Goal: Task Accomplishment & Management: Complete application form

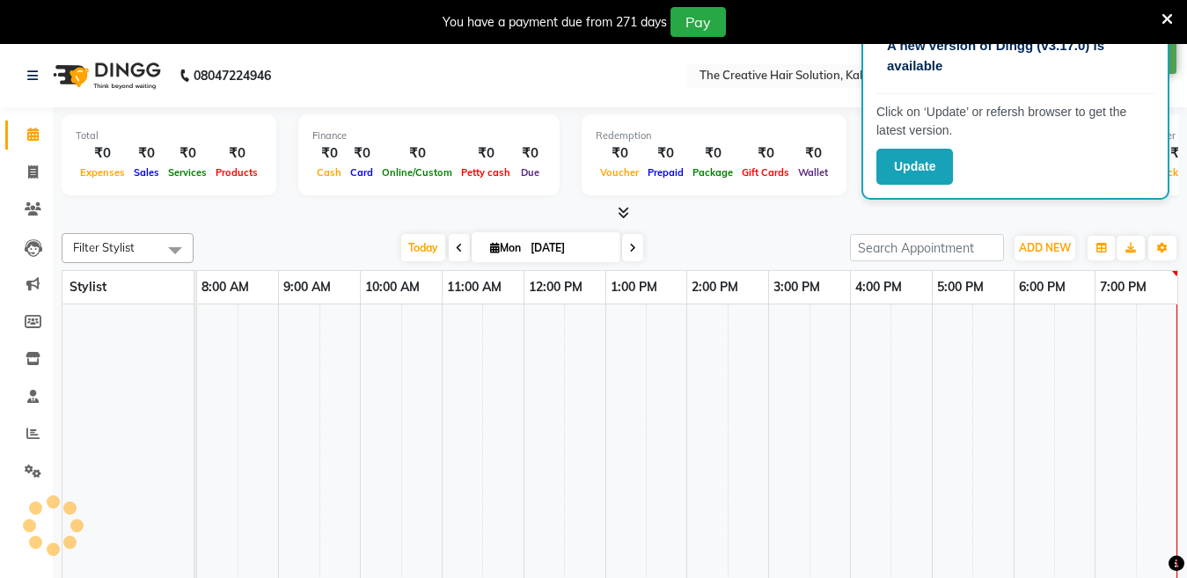
select select "en"
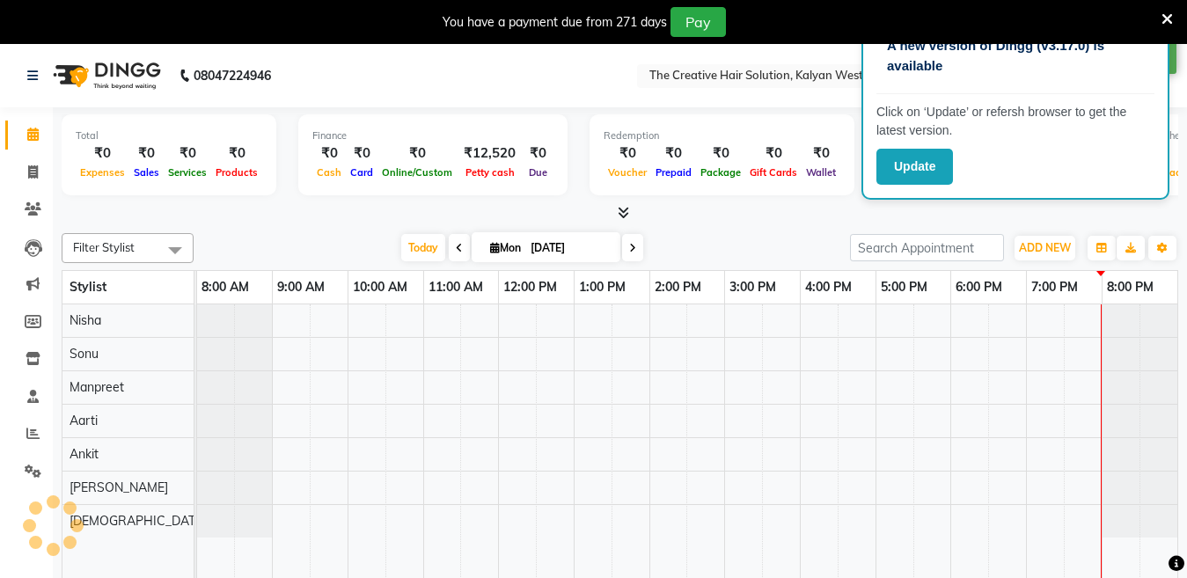
click at [1164, 15] on icon at bounding box center [1167, 19] width 11 height 16
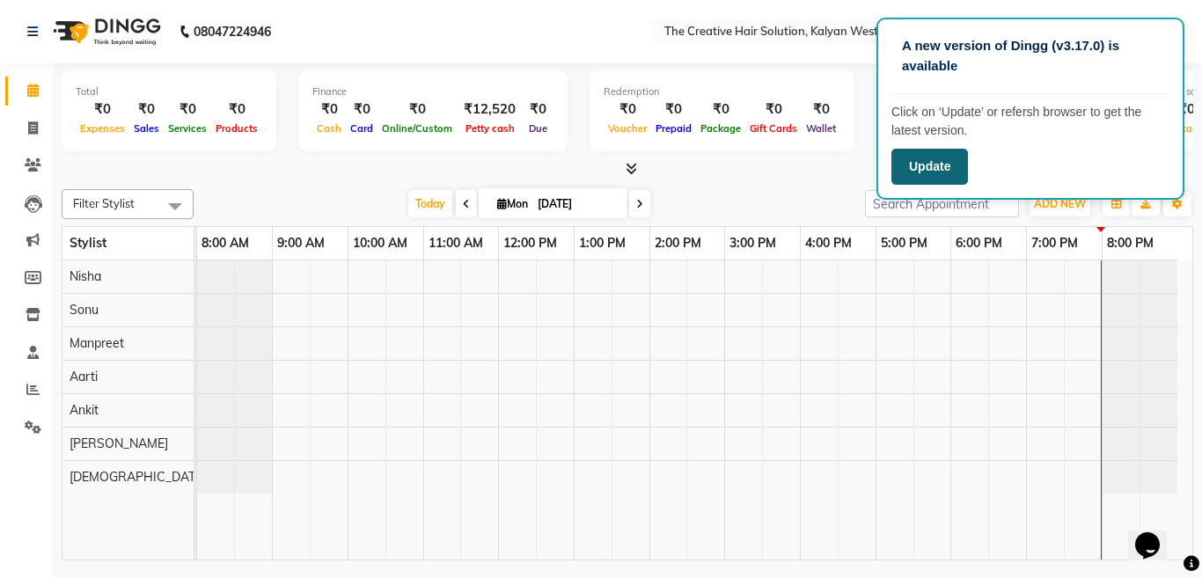
click at [929, 160] on button "Update" at bounding box center [930, 167] width 77 height 36
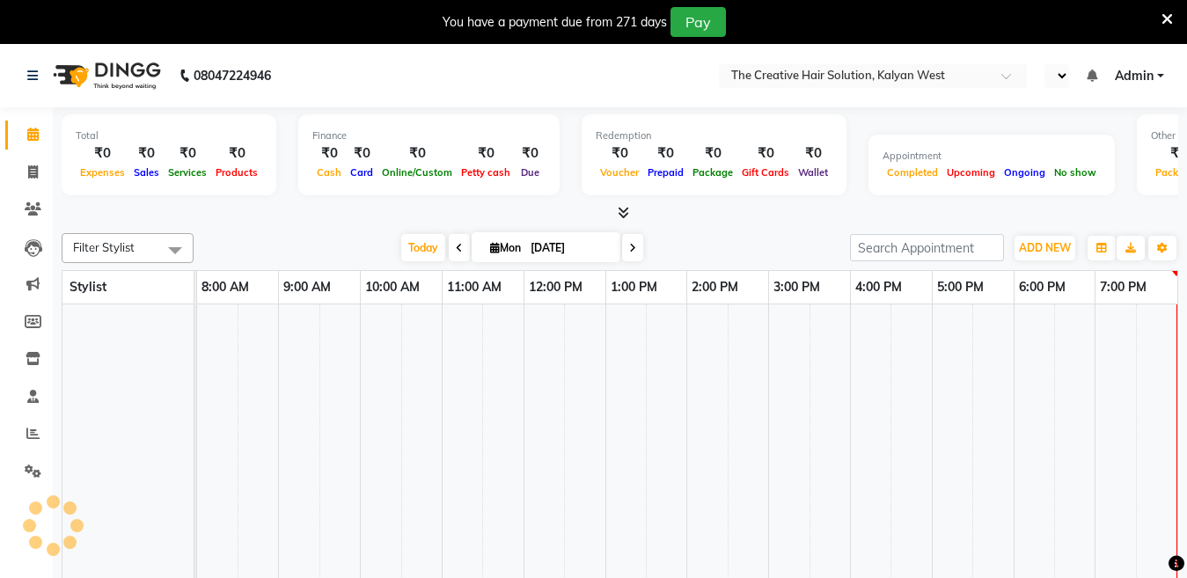
select select "en"
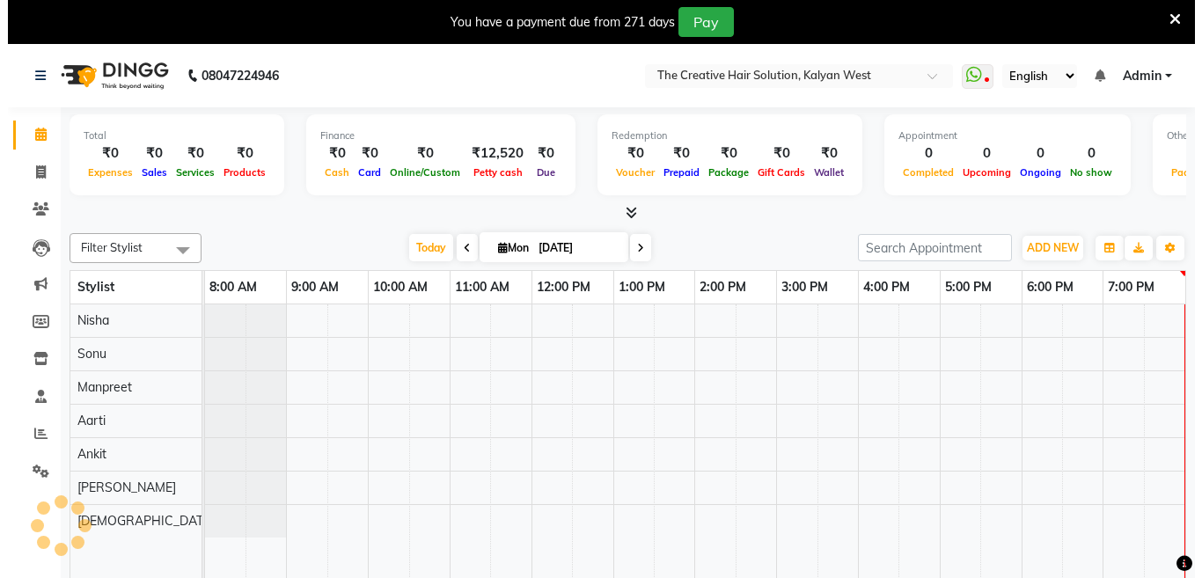
scroll to position [0, 4]
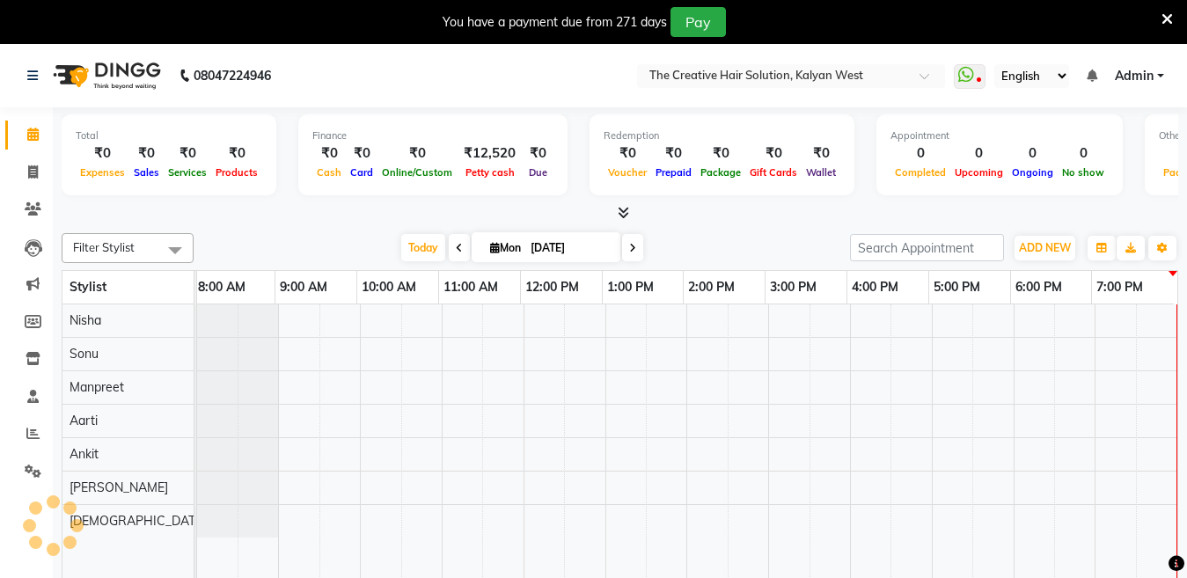
click at [1164, 19] on icon at bounding box center [1167, 19] width 11 height 16
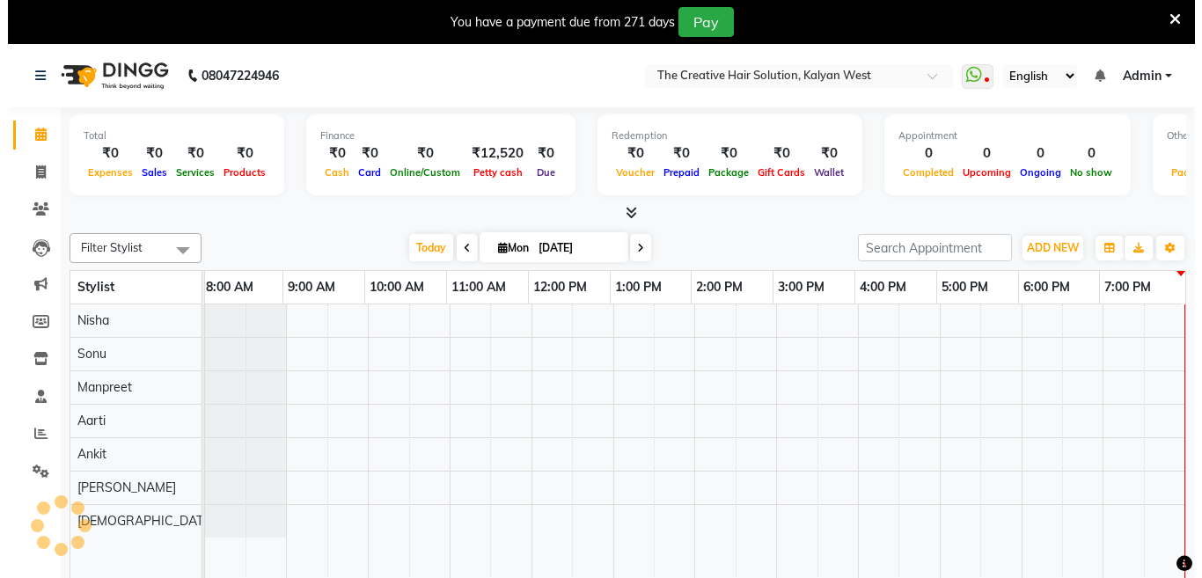
scroll to position [0, 0]
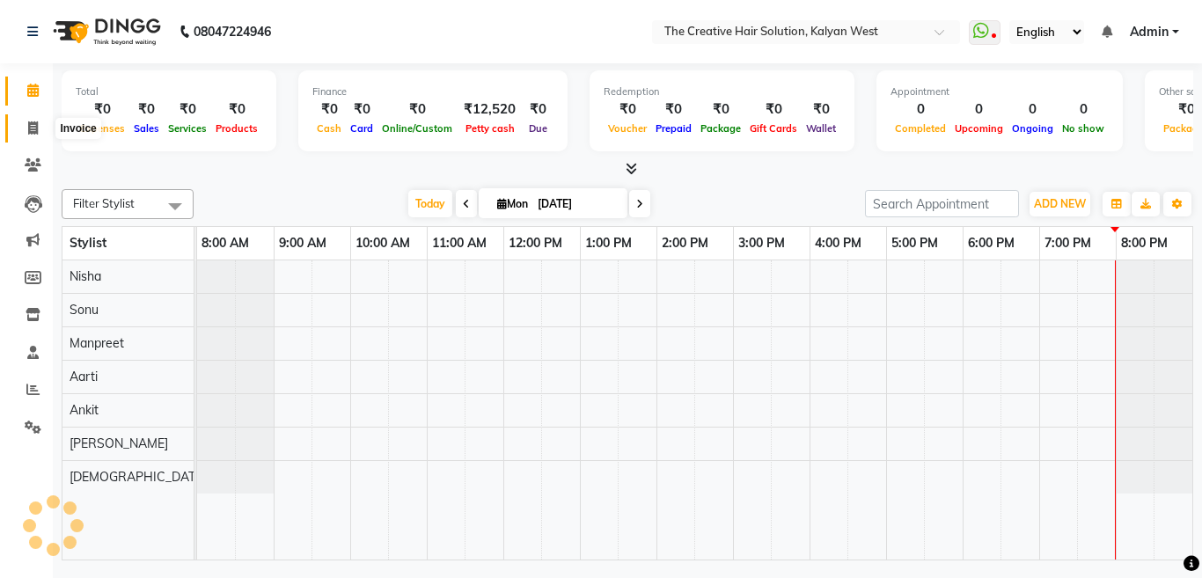
click at [35, 124] on icon at bounding box center [33, 127] width 10 height 13
select select "service"
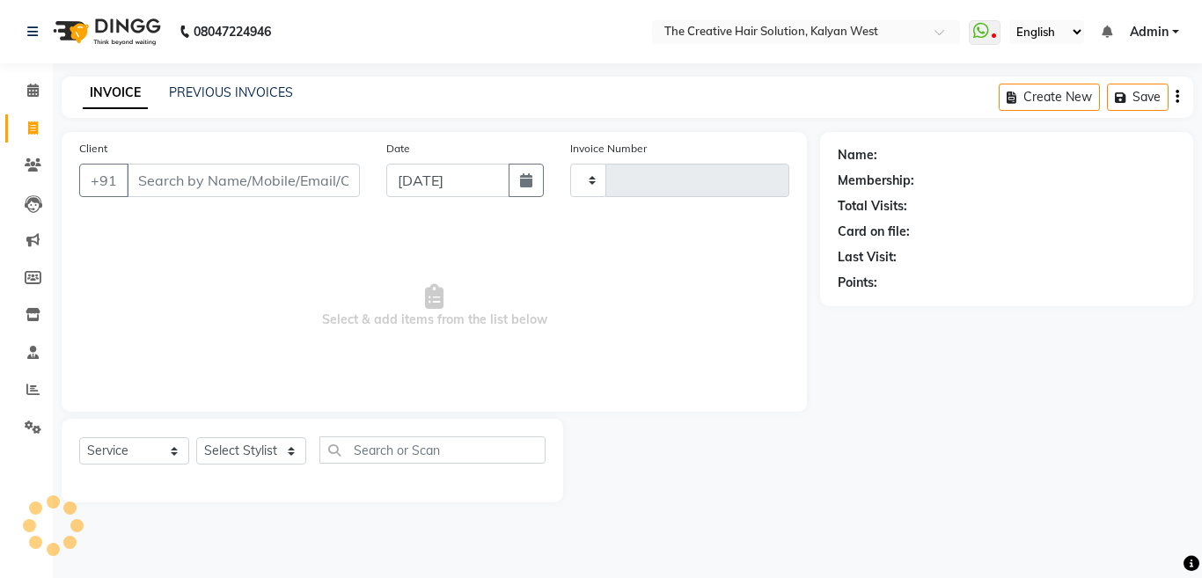
type input "0497"
select select "7051"
click at [429, 187] on input "[DATE]" at bounding box center [447, 180] width 123 height 33
select select "9"
select select "2025"
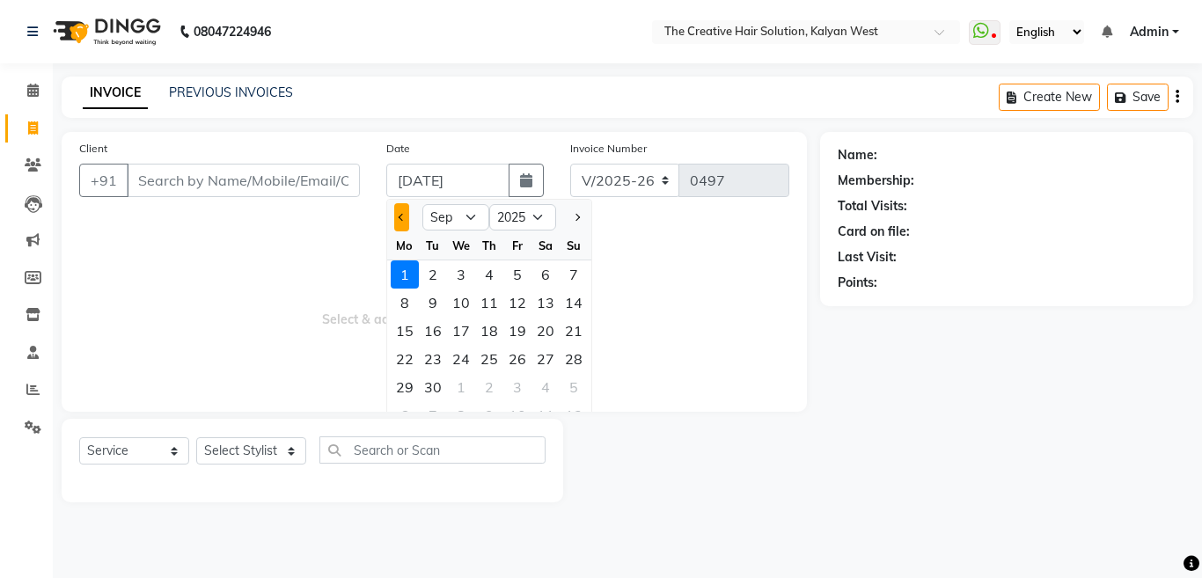
click at [399, 218] on span "Previous month" at bounding box center [402, 217] width 7 height 7
select select "8"
click at [521, 272] on div "1" at bounding box center [517, 275] width 28 height 28
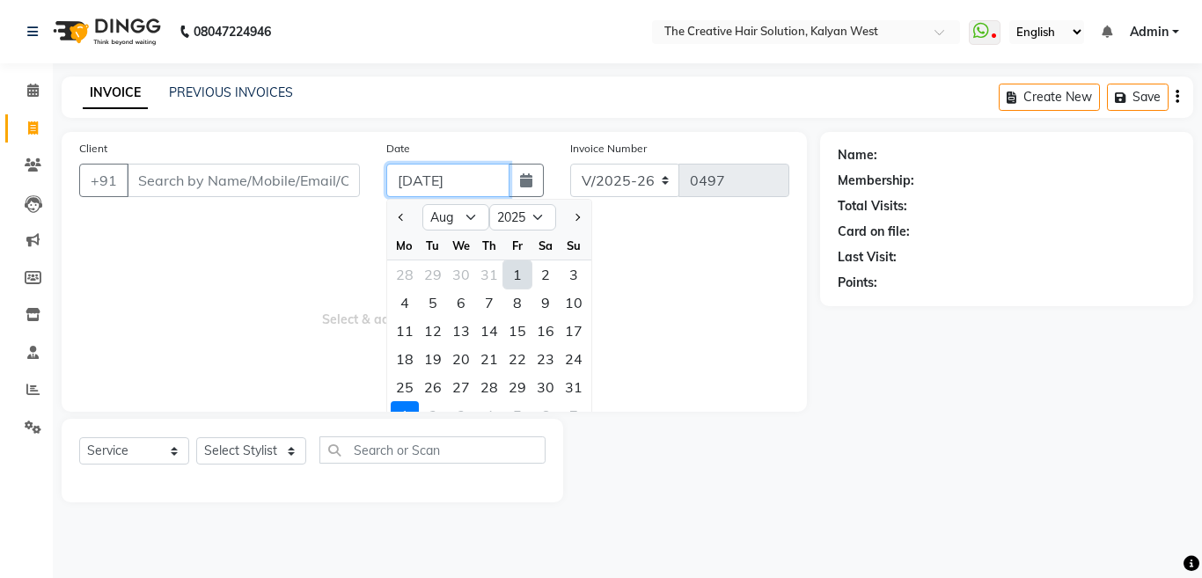
type input "01-08-2025"
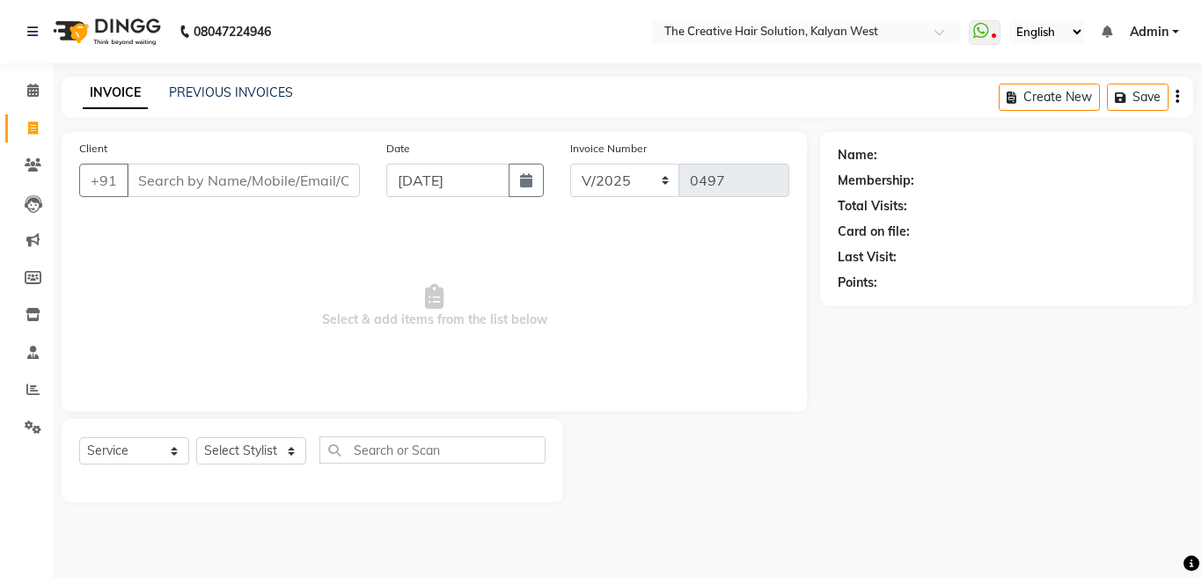
click at [789, 559] on div "08047224946 Select Location × The Creative Hair Solution, Kalyan West WhatsApp …" at bounding box center [601, 289] width 1202 height 578
click at [787, 514] on main "INVOICE PREVIOUS INVOICES Create New Save Client +91 Date 01-08-2025 Invoice Nu…" at bounding box center [627, 303] width 1149 height 452
click at [783, 521] on main "INVOICE PREVIOUS INVOICES Create New Save Client +91 Date 01-08-2025 Invoice Nu…" at bounding box center [627, 303] width 1149 height 452
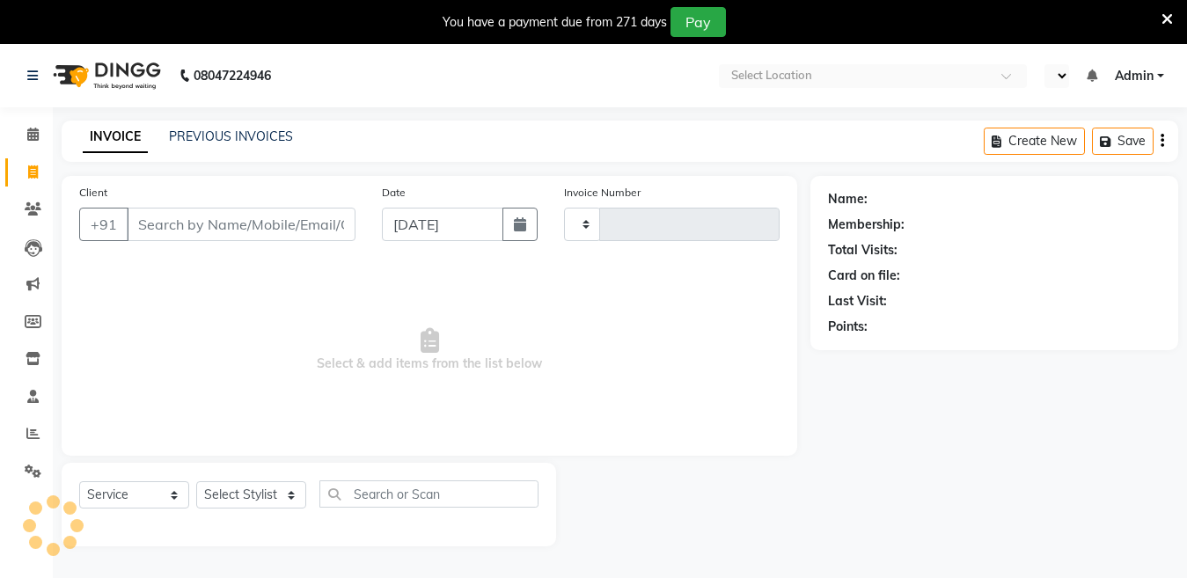
select select "service"
select select "en"
select select "7051"
type input "0497"
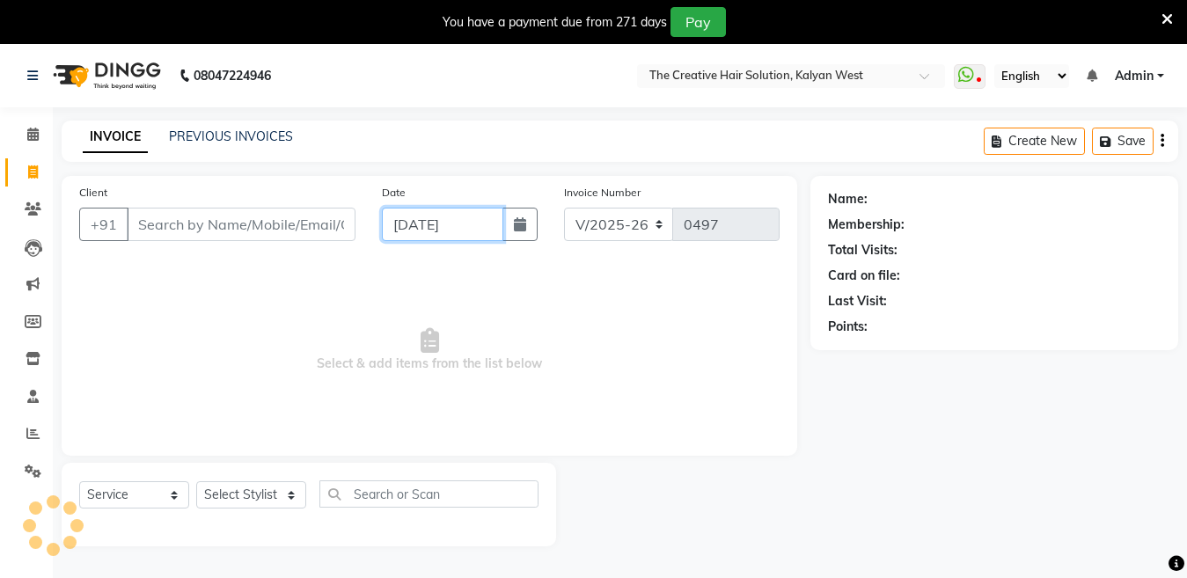
click at [402, 225] on input "[DATE]" at bounding box center [442, 224] width 121 height 33
select select "9"
select select "2025"
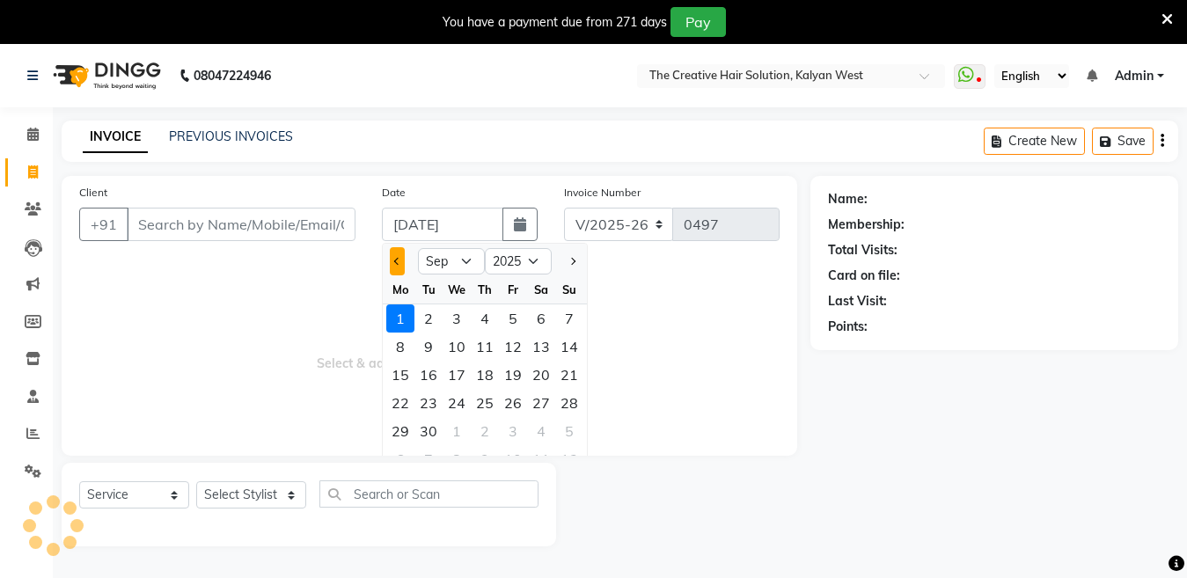
click at [400, 253] on button "Previous month" at bounding box center [397, 261] width 15 height 28
select select "8"
click at [567, 435] on div "31" at bounding box center [569, 431] width 28 height 28
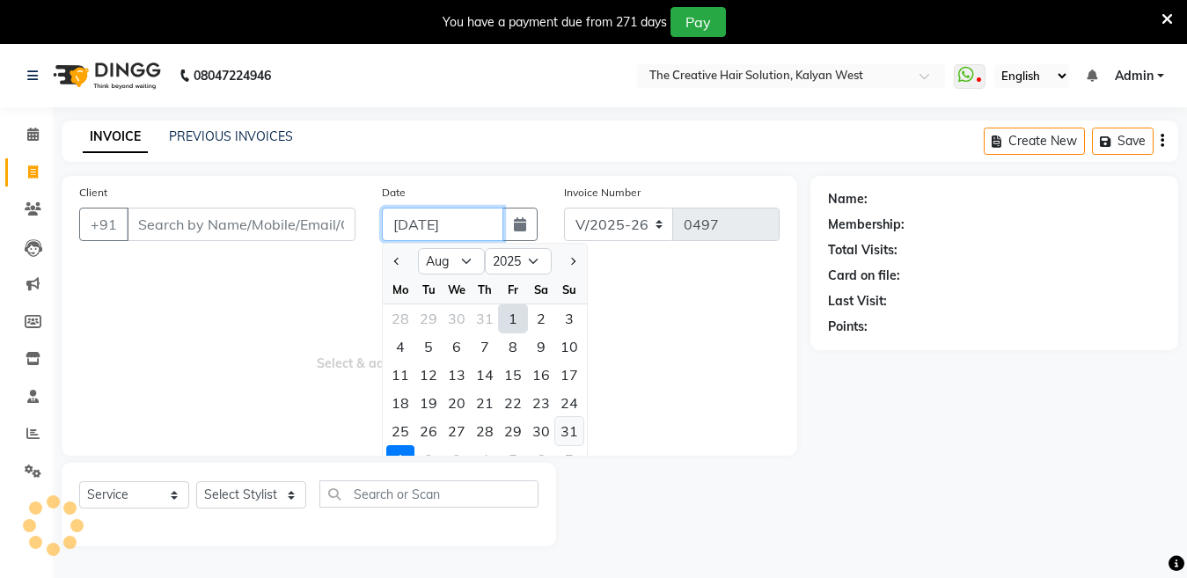
type input "31-08-2025"
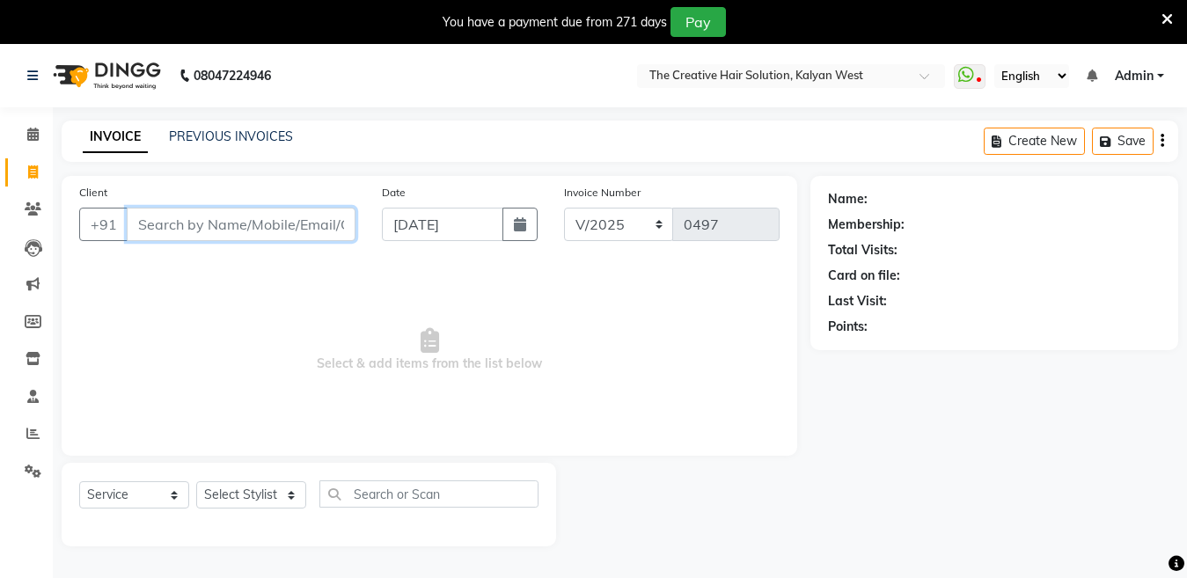
click at [251, 228] on input "Client" at bounding box center [241, 224] width 229 height 33
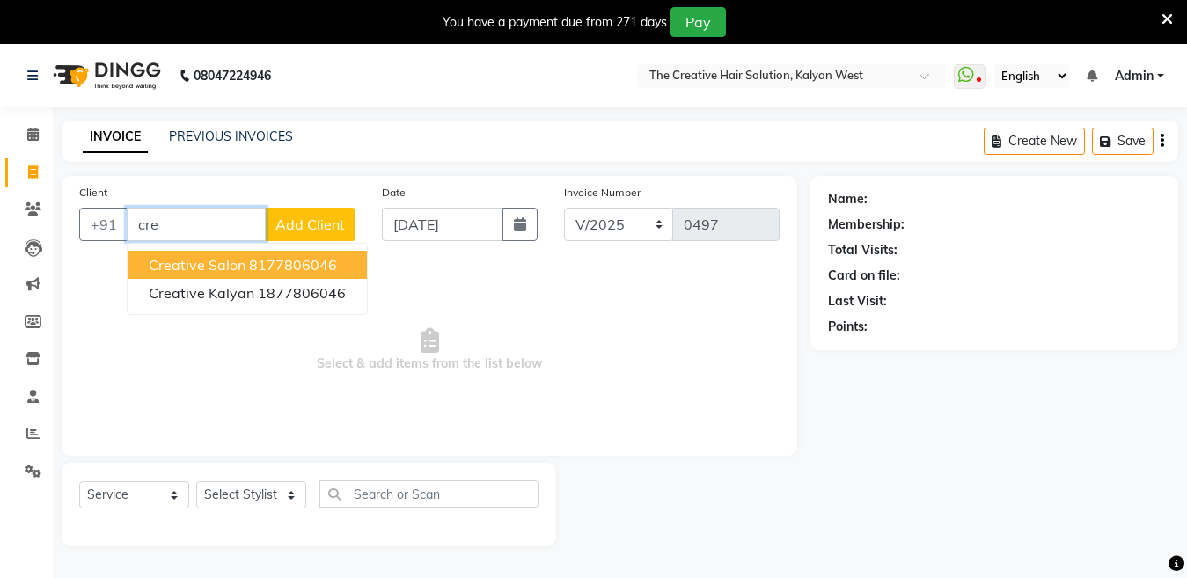
click at [267, 263] on ngb-highlight "8177806046" at bounding box center [293, 265] width 88 height 18
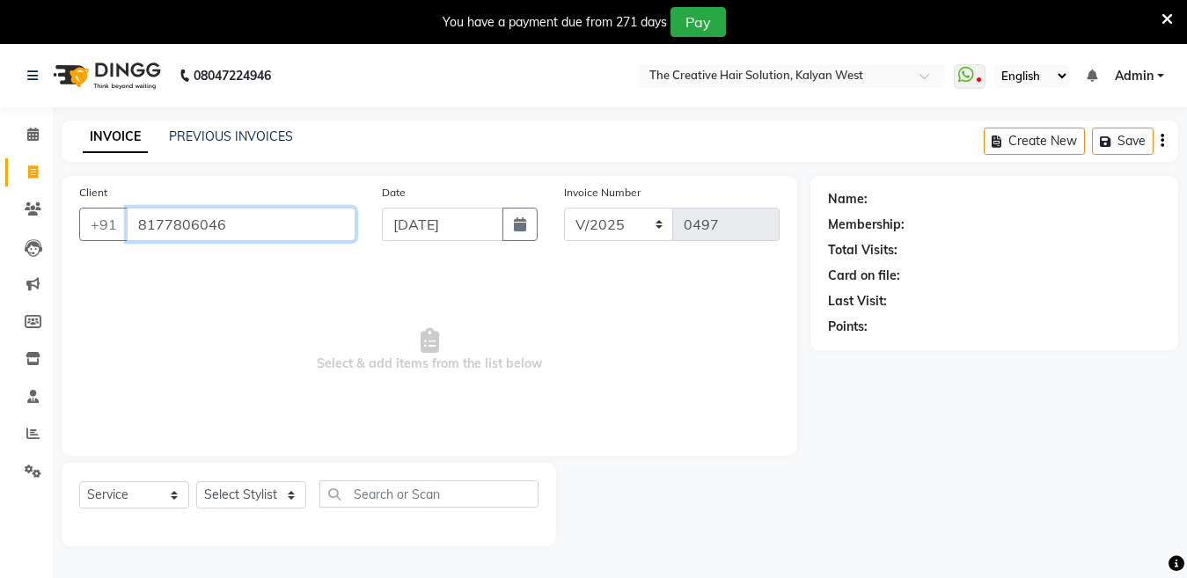
type input "8177806046"
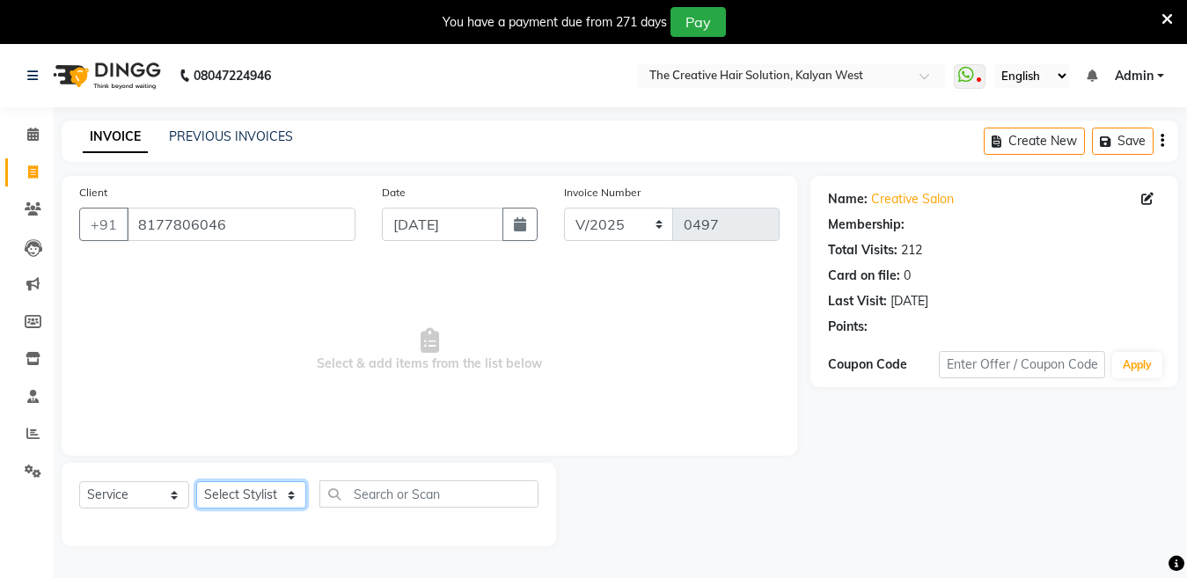
click at [282, 490] on select "Select Stylist Aarti Ankit Deepak Firoz Manpreet Nisha Sonu Vaibhavi" at bounding box center [251, 494] width 110 height 27
select select "58395"
click at [196, 481] on select "Select Stylist Aarti Ankit Deepak Firoz Manpreet Nisha Sonu Vaibhavi" at bounding box center [251, 494] width 110 height 27
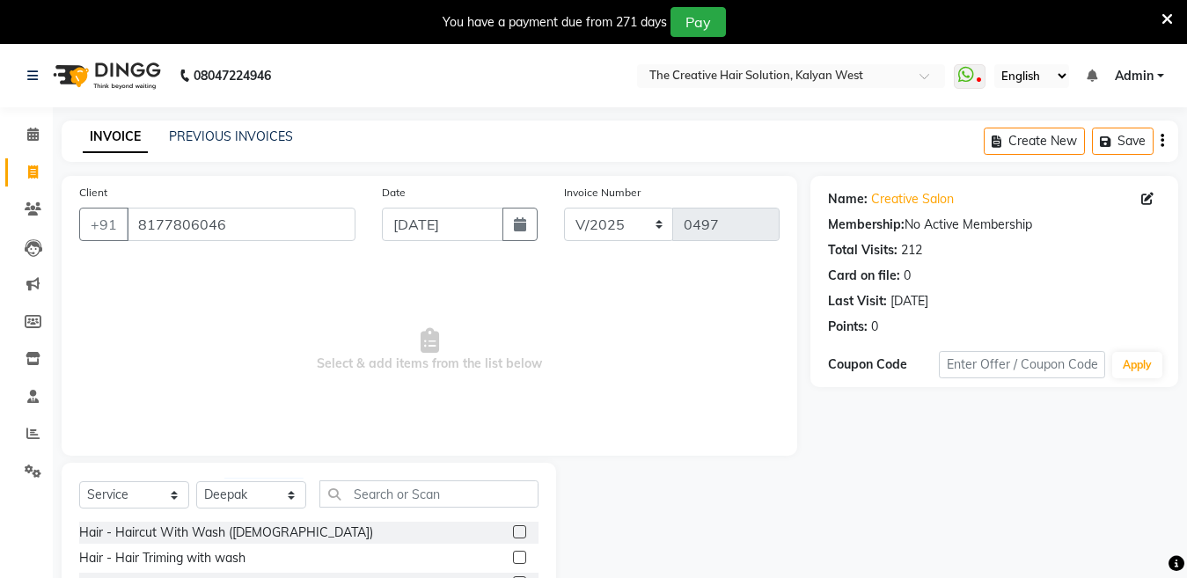
click at [513, 531] on label at bounding box center [519, 531] width 13 height 13
click at [513, 531] on input "checkbox" at bounding box center [518, 532] width 11 height 11
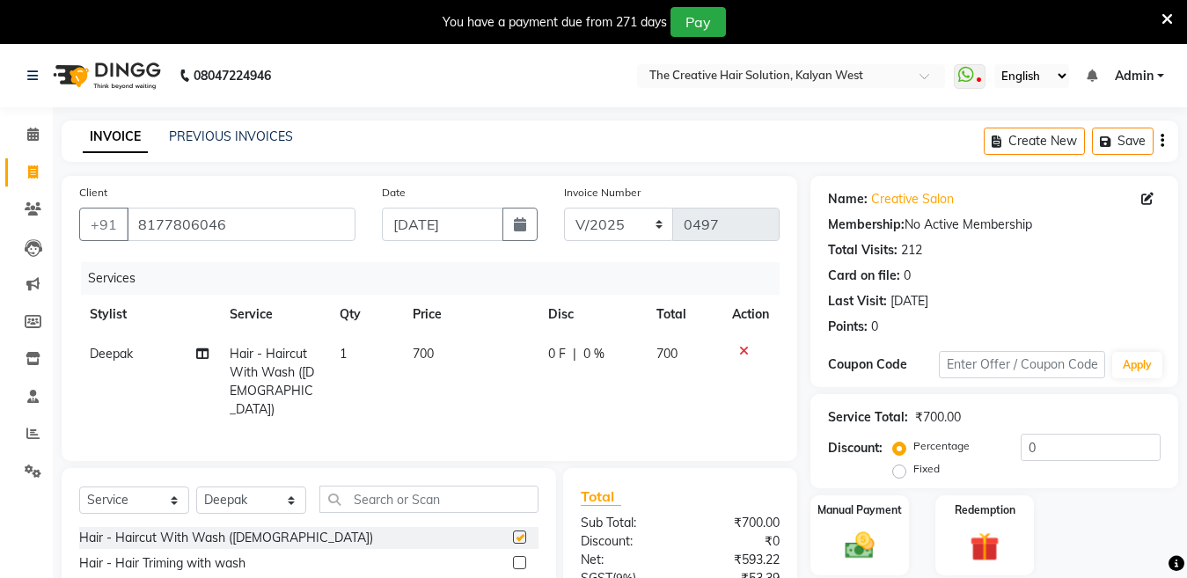
checkbox input "false"
click at [293, 498] on select "Select Stylist Aarti Ankit Deepak Firoz Manpreet Nisha Sonu Vaibhavi" at bounding box center [251, 500] width 110 height 27
select select "61455"
click at [196, 487] on select "Select Stylist Aarti Ankit Deepak Firoz Manpreet Nisha Sonu Vaibhavi" at bounding box center [251, 500] width 110 height 27
click at [433, 504] on input "text" at bounding box center [428, 499] width 219 height 27
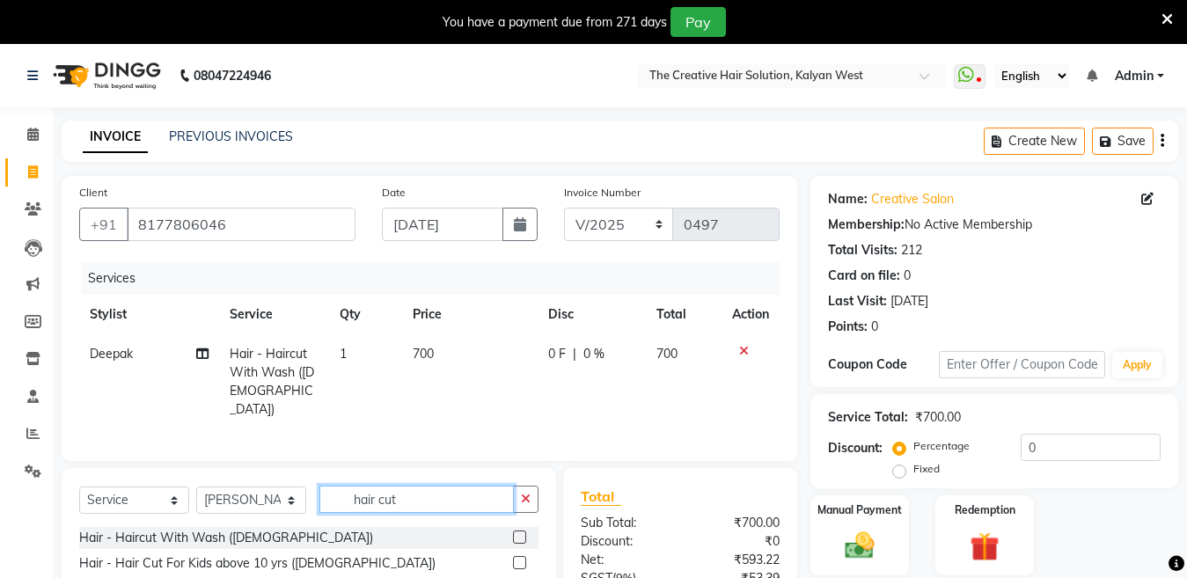
type input "hair cut"
click at [1169, 18] on icon at bounding box center [1167, 19] width 11 height 16
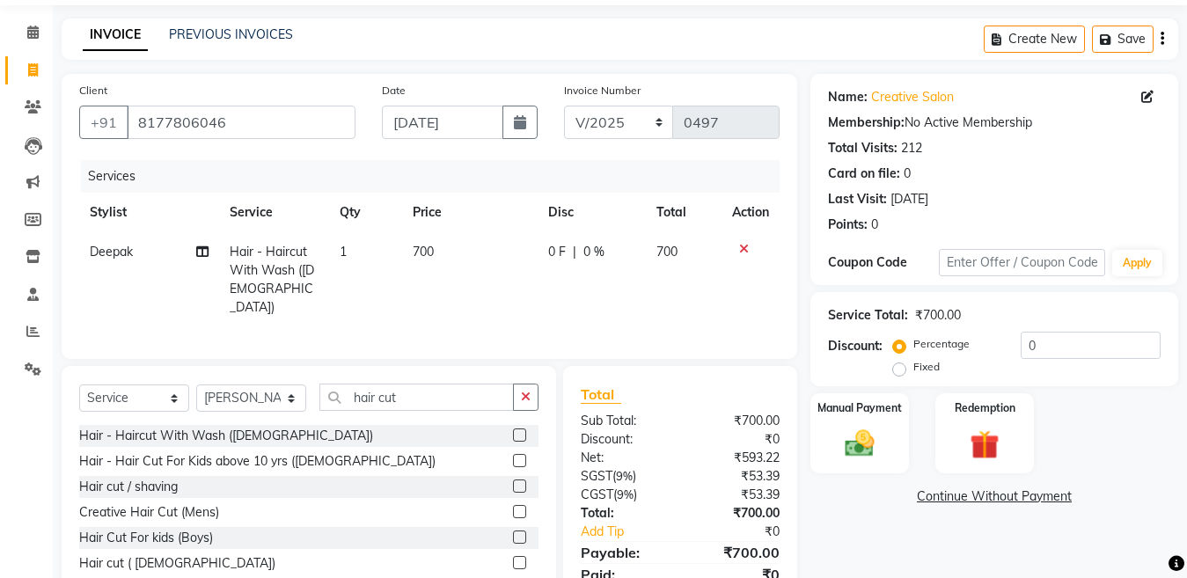
scroll to position [128, 0]
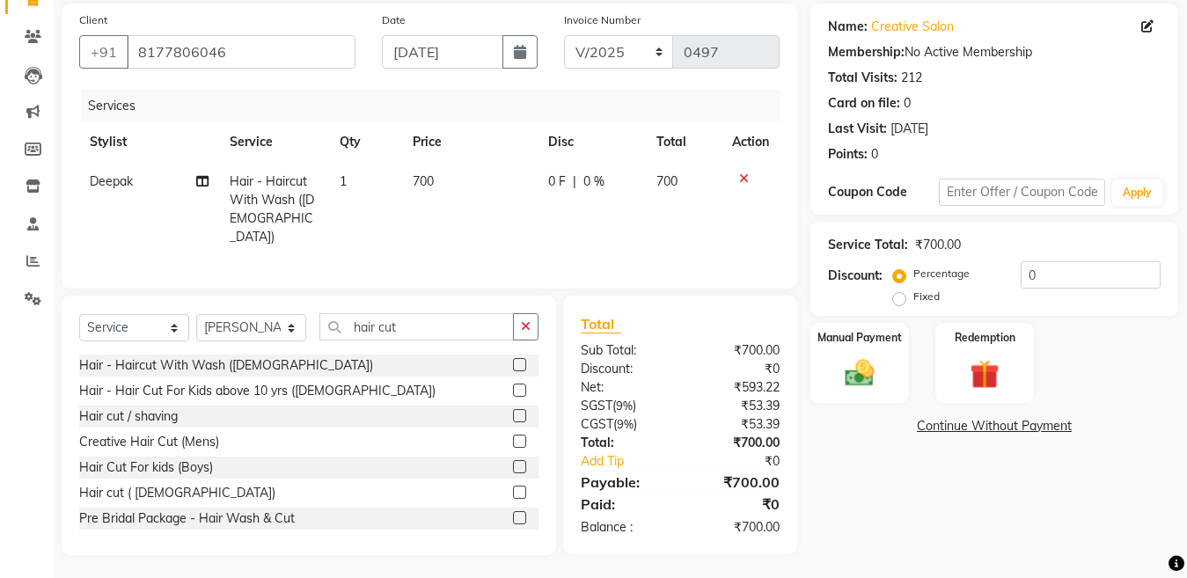
click at [513, 418] on label at bounding box center [519, 415] width 13 height 13
click at [513, 418] on input "checkbox" at bounding box center [518, 416] width 11 height 11
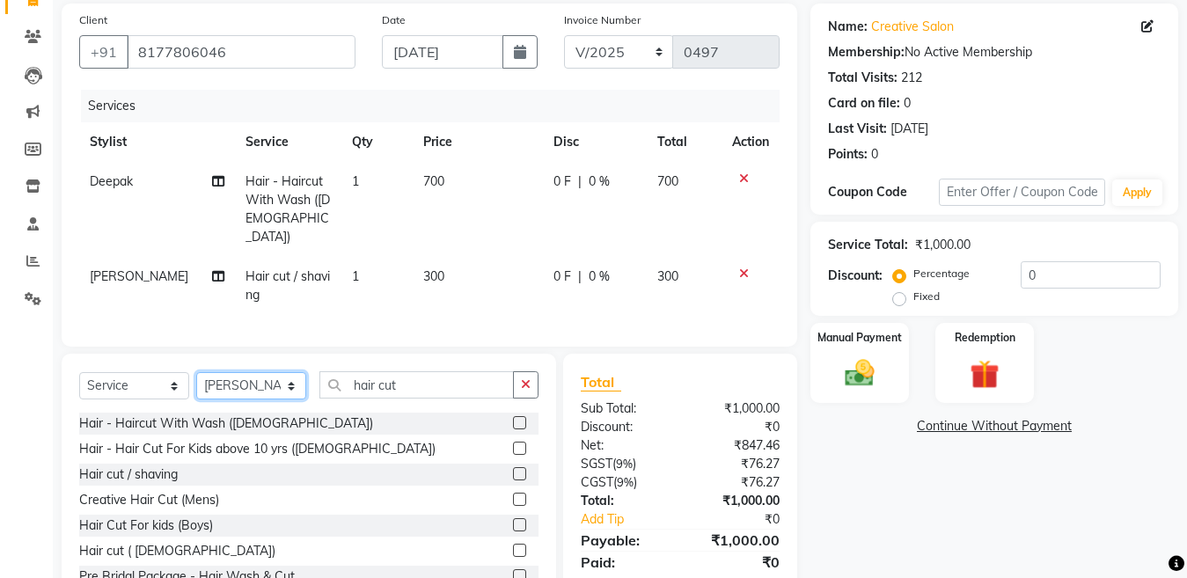
click at [286, 383] on select "Select Stylist Aarti Ankit Deepak Firoz Manpreet Nisha Sonu Vaibhavi" at bounding box center [251, 385] width 110 height 27
click at [513, 469] on label at bounding box center [519, 473] width 13 height 13
click at [513, 469] on input "checkbox" at bounding box center [518, 474] width 11 height 11
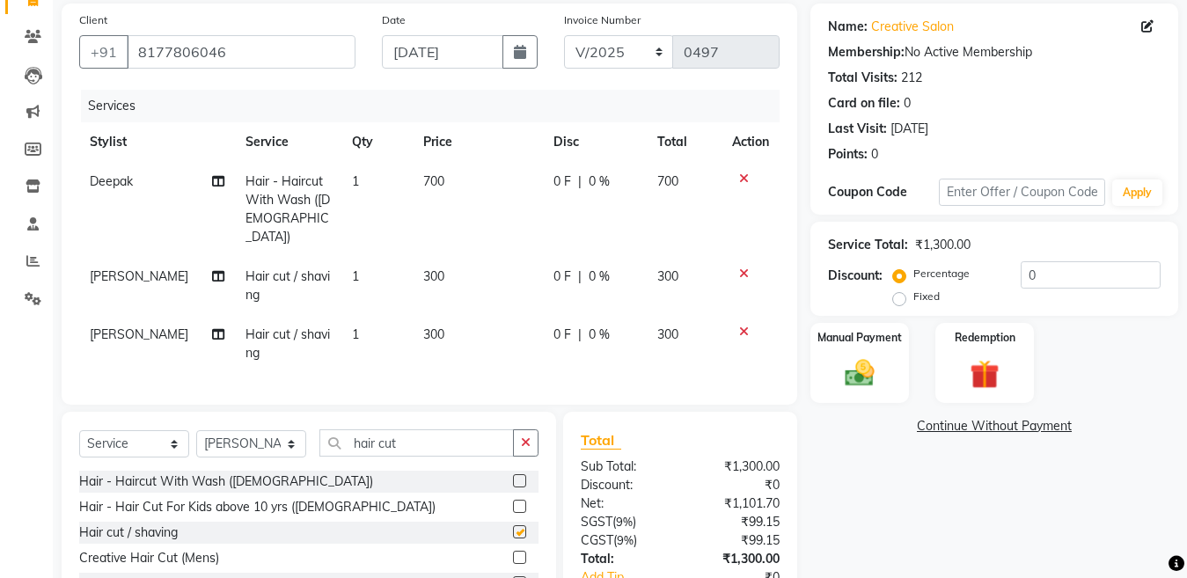
checkbox input "false"
click at [428, 325] on td "300" at bounding box center [478, 344] width 130 height 58
select select "61455"
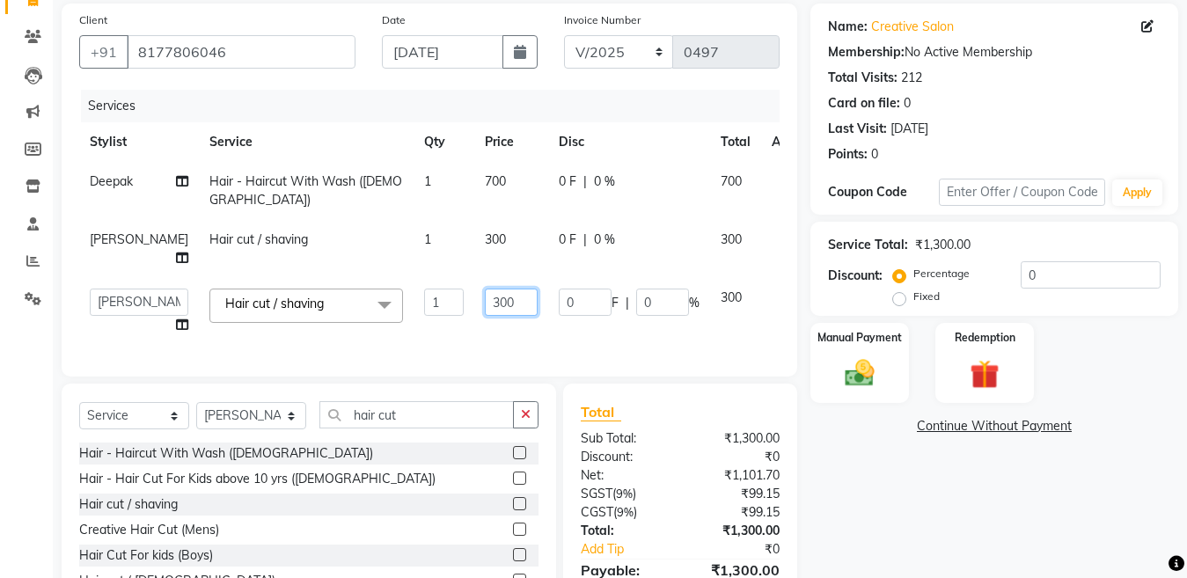
click at [485, 289] on input "300" at bounding box center [511, 302] width 53 height 27
type input "550"
click at [289, 407] on div "Client +91 8177806046 Date 31-08-2025 Invoice Number V/2025 V/2025-26 0497 Serv…" at bounding box center [429, 324] width 762 height 640
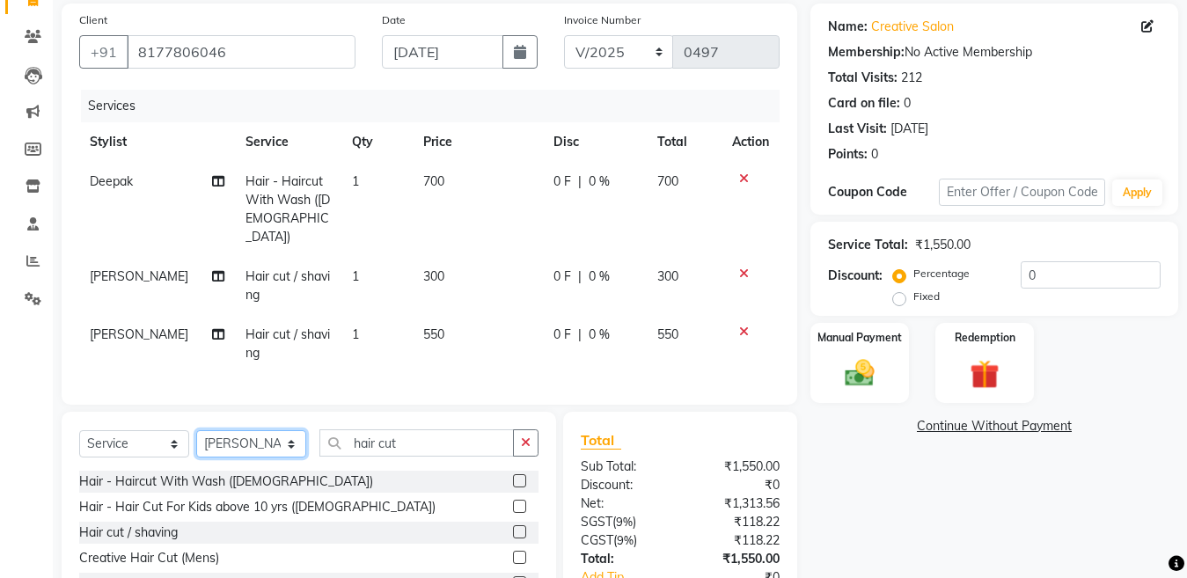
select select "58395"
click at [196, 430] on select "Select Stylist Aarti Ankit Deepak Firoz Manpreet Nisha Sonu Vaibhavi" at bounding box center [251, 443] width 110 height 27
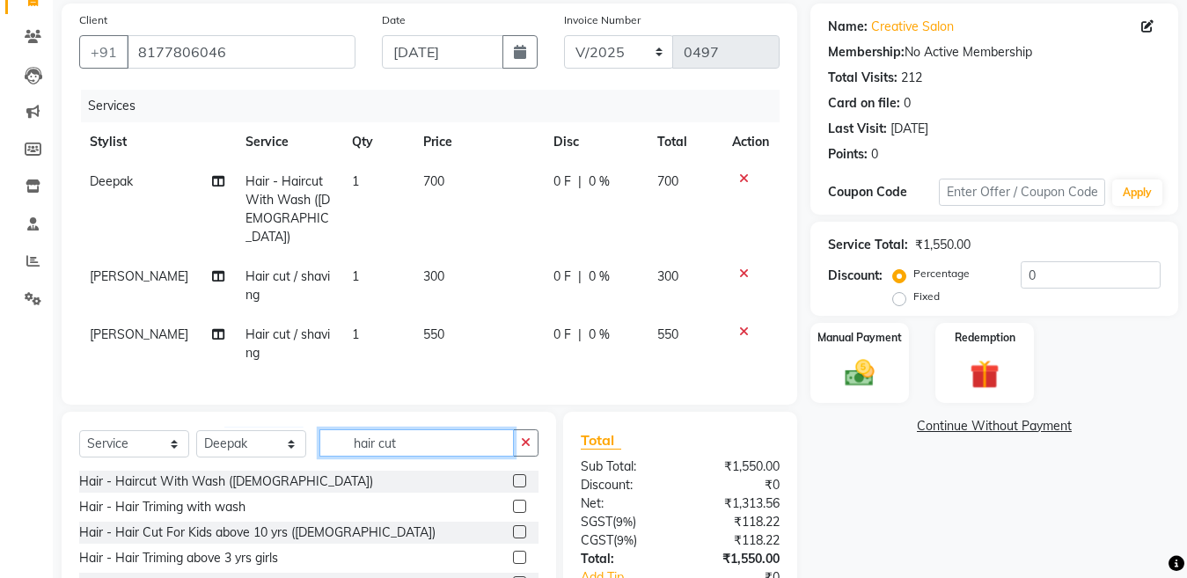
click at [404, 435] on input "hair cut" at bounding box center [416, 442] width 195 height 27
type input "h"
type input "a"
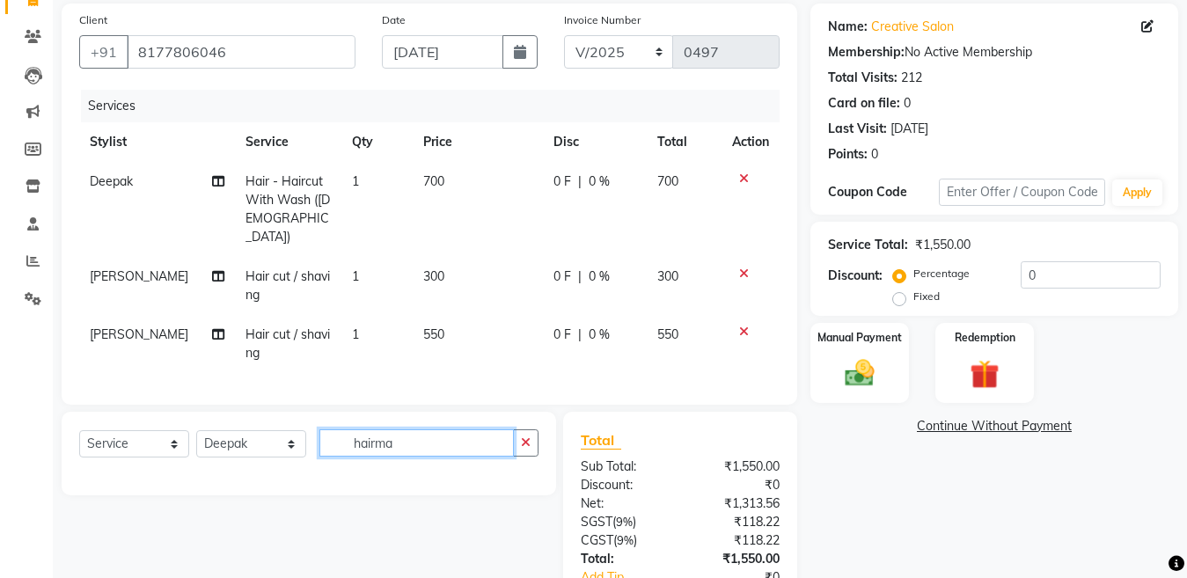
click at [437, 439] on input "hairma" at bounding box center [416, 442] width 195 height 27
click at [376, 437] on input "hair mass" at bounding box center [416, 442] width 195 height 27
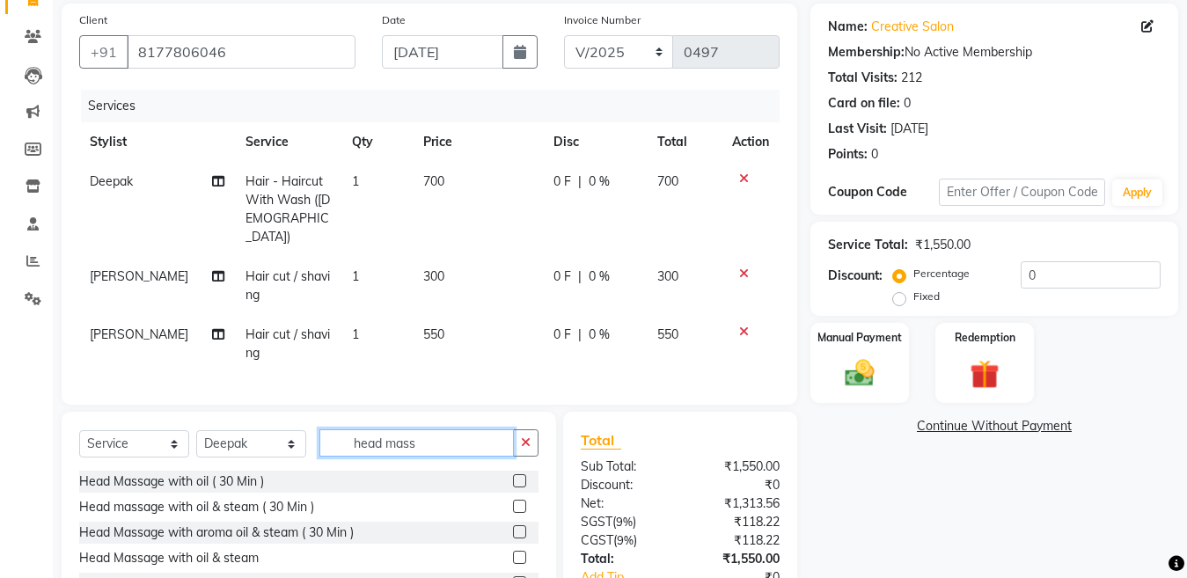
type input "head mass"
click at [513, 480] on label at bounding box center [519, 480] width 13 height 13
click at [513, 480] on input "checkbox" at bounding box center [518, 481] width 11 height 11
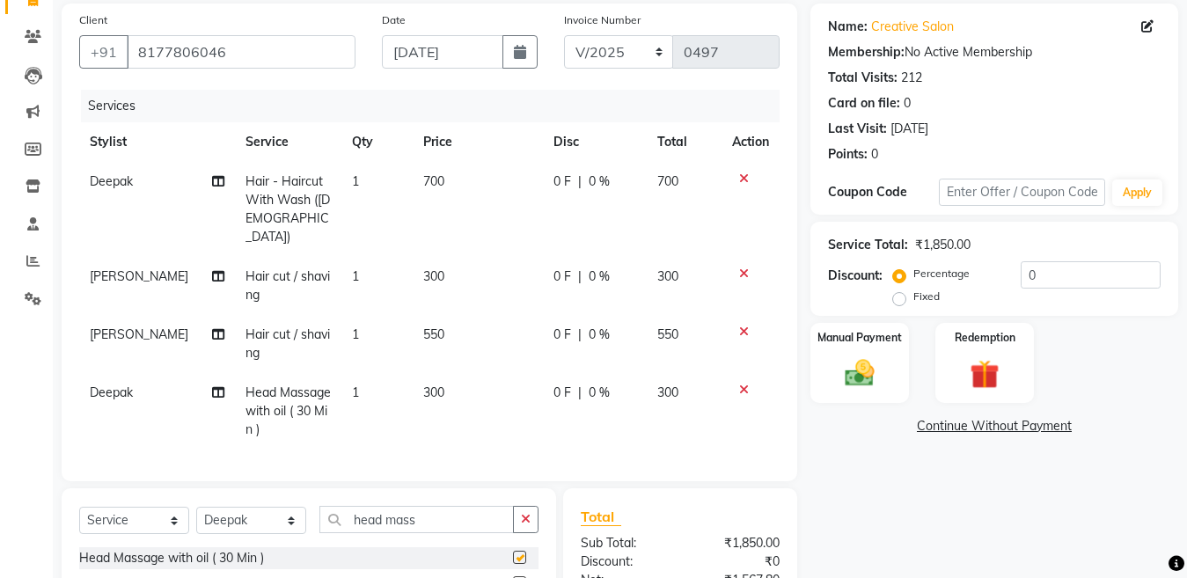
checkbox input "false"
click at [513, 576] on label at bounding box center [519, 582] width 13 height 13
click at [513, 577] on input "checkbox" at bounding box center [518, 583] width 11 height 11
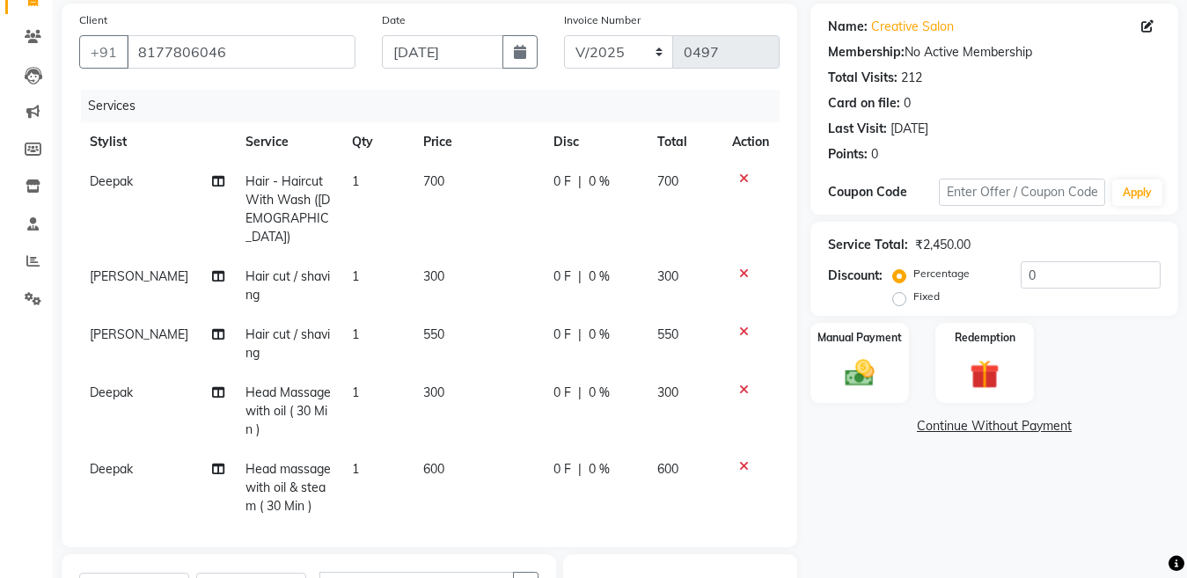
checkbox input "false"
click at [739, 384] on icon at bounding box center [744, 390] width 10 height 12
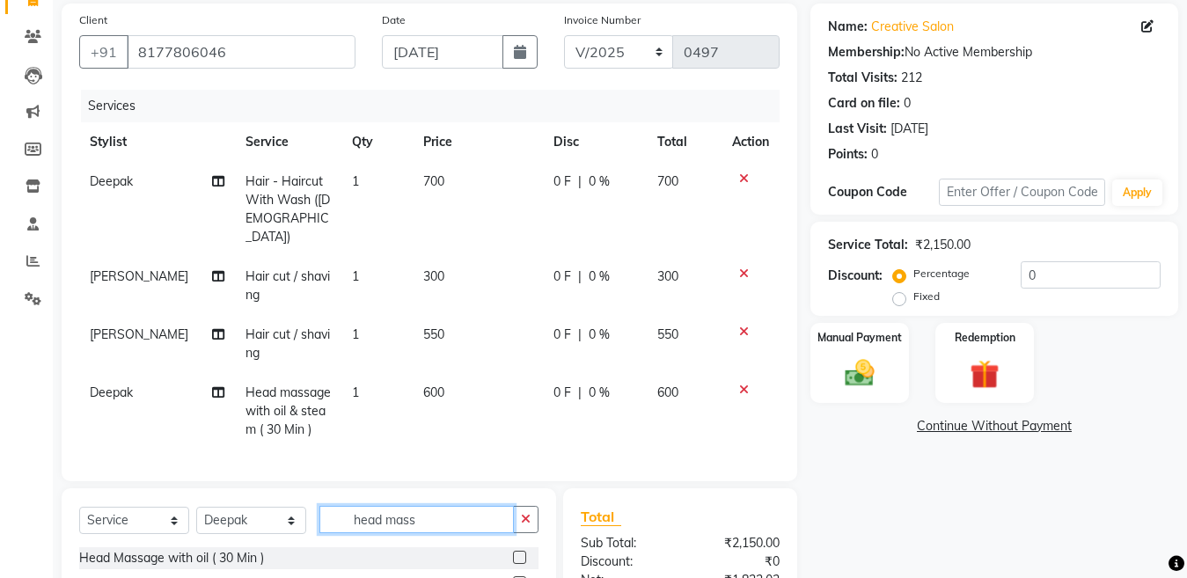
click at [422, 506] on input "head mass" at bounding box center [416, 519] width 195 height 27
type input "h"
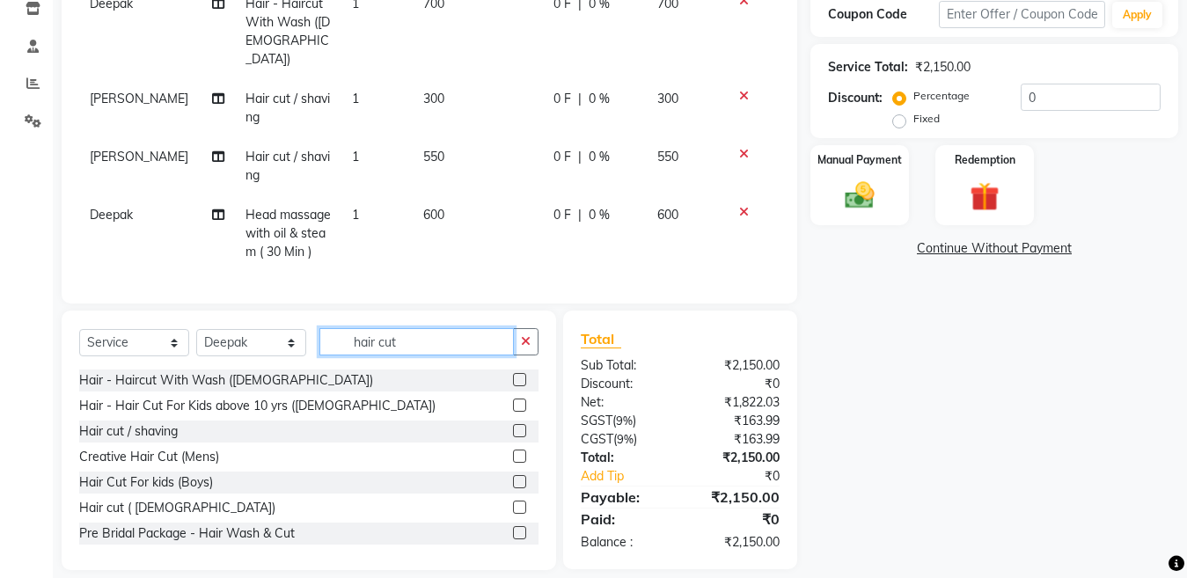
type input "hair cut"
click at [513, 450] on label at bounding box center [519, 456] width 13 height 13
click at [513, 451] on input "checkbox" at bounding box center [518, 456] width 11 height 11
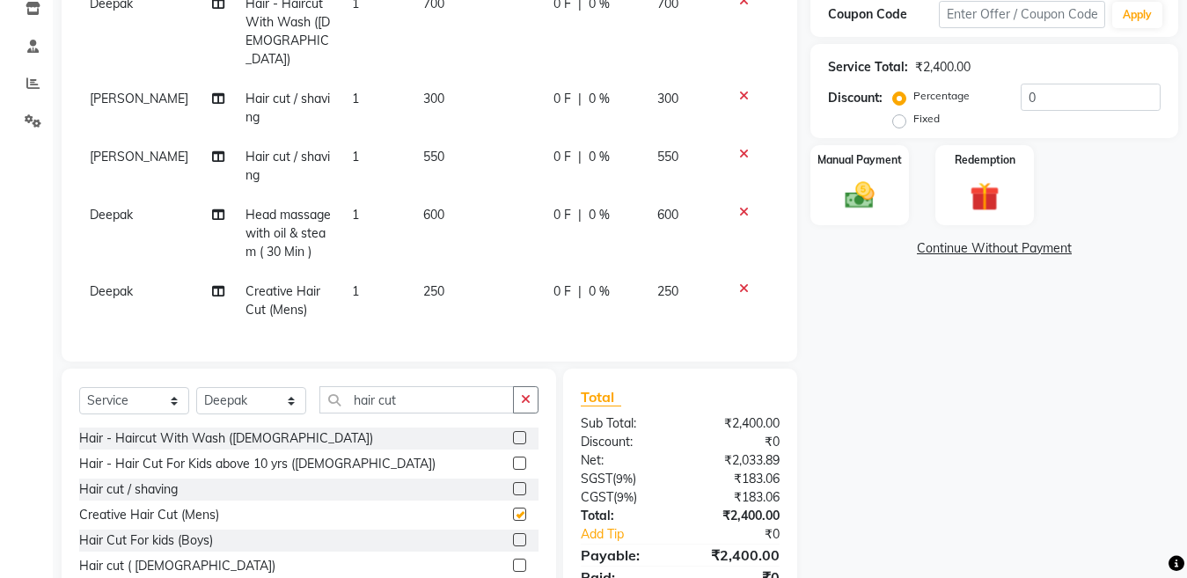
checkbox input "false"
click at [742, 283] on icon at bounding box center [744, 289] width 10 height 12
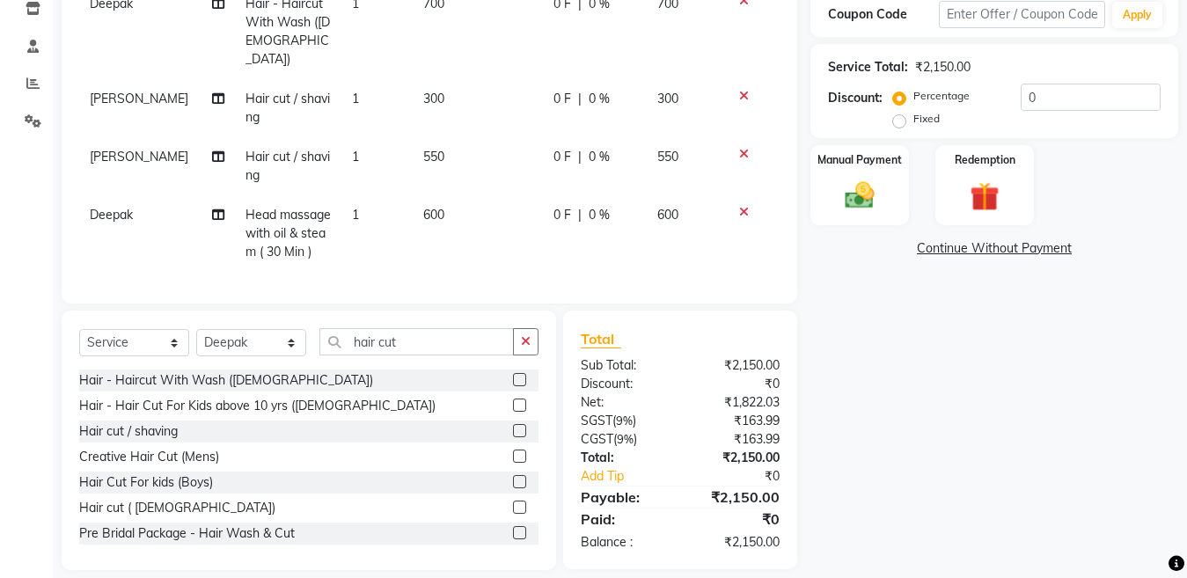
click at [513, 428] on label at bounding box center [519, 430] width 13 height 13
click at [513, 428] on input "checkbox" at bounding box center [518, 431] width 11 height 11
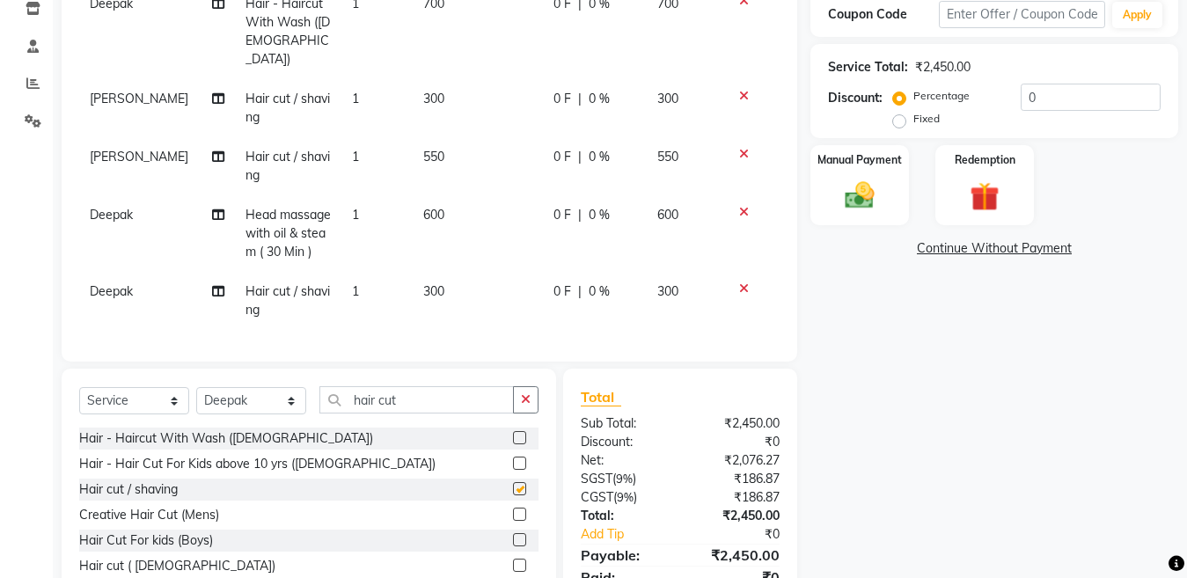
checkbox input "false"
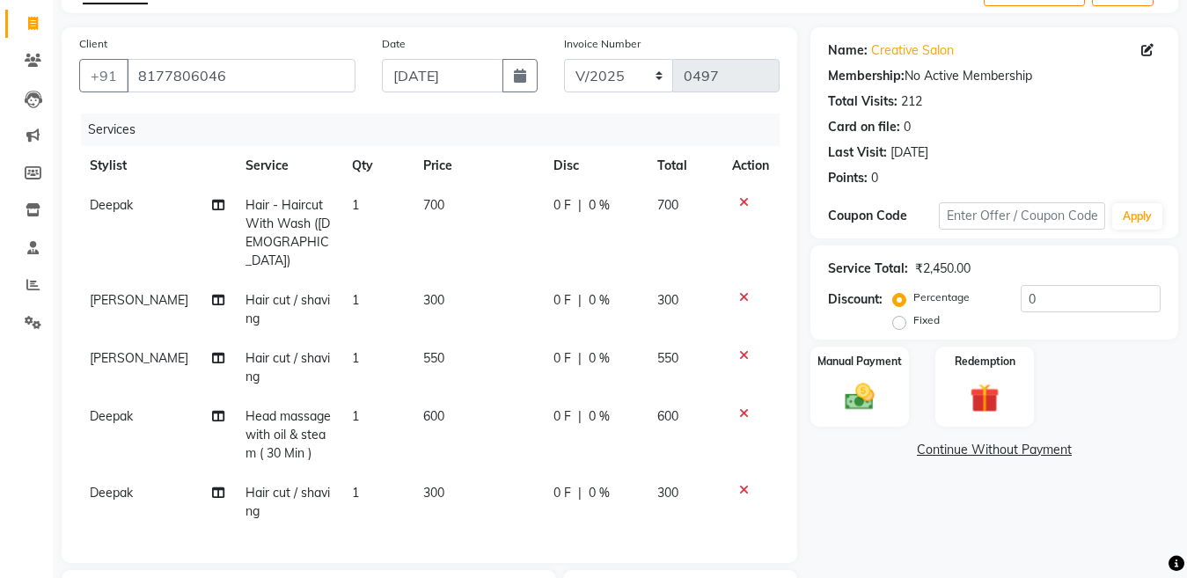
scroll to position [104, 0]
click at [418, 486] on td "300" at bounding box center [478, 503] width 130 height 58
select select "58395"
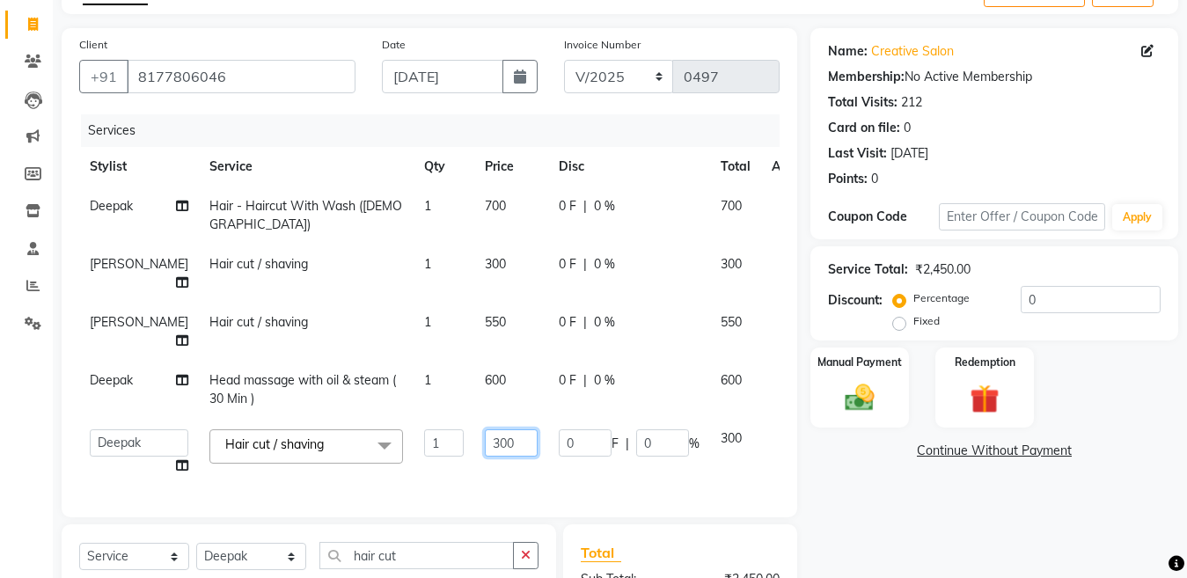
click at [485, 429] on input "300" at bounding box center [511, 442] width 53 height 27
type input "400"
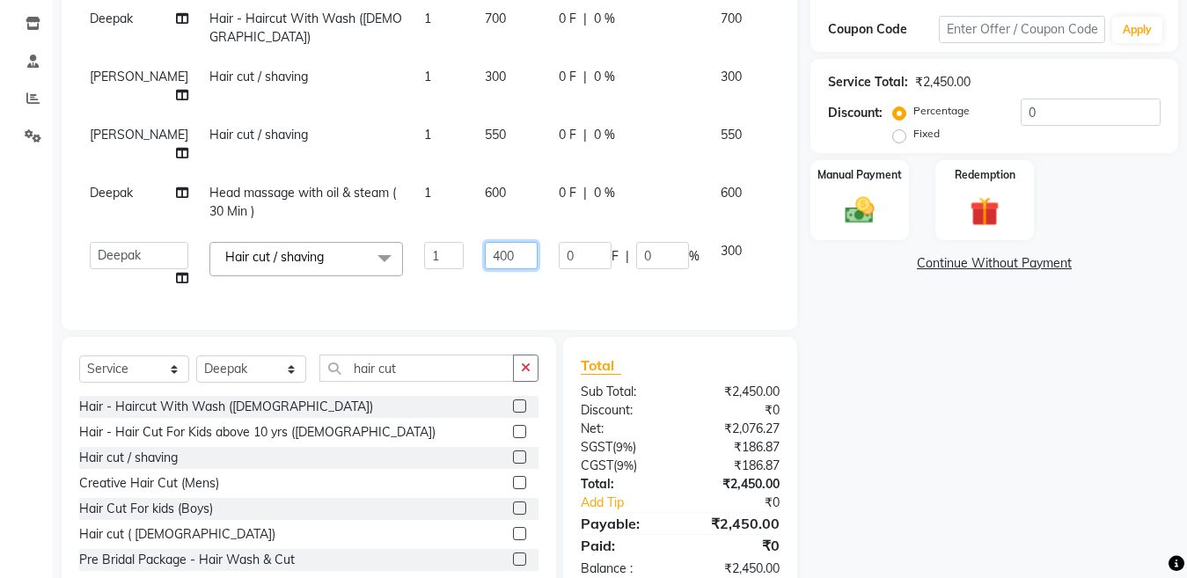
scroll to position [305, 0]
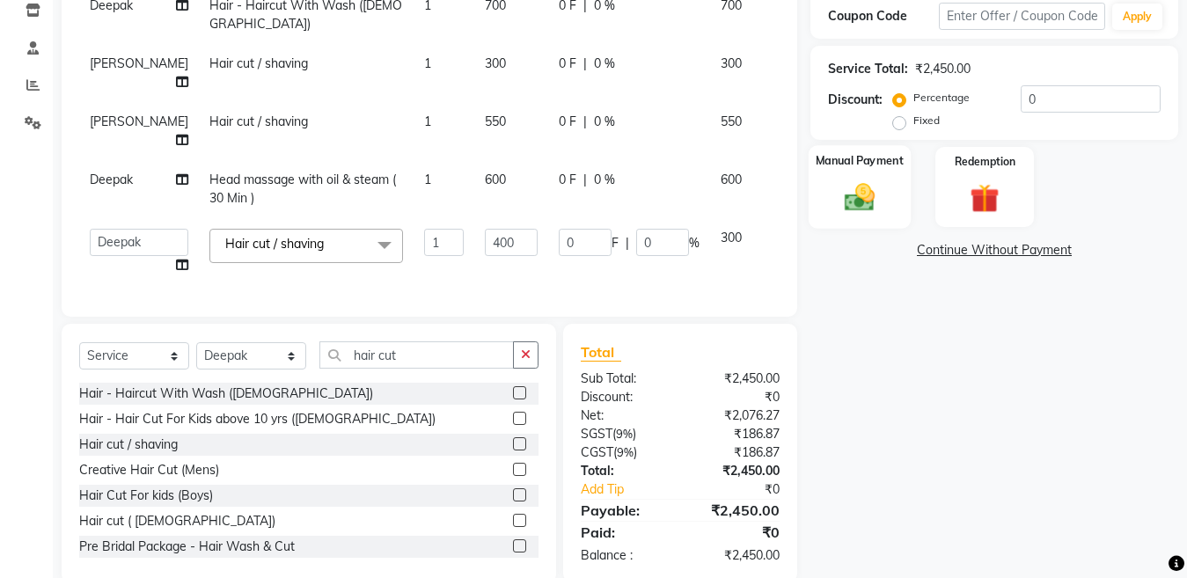
click at [833, 186] on div "Manual Payment" at bounding box center [860, 187] width 102 height 84
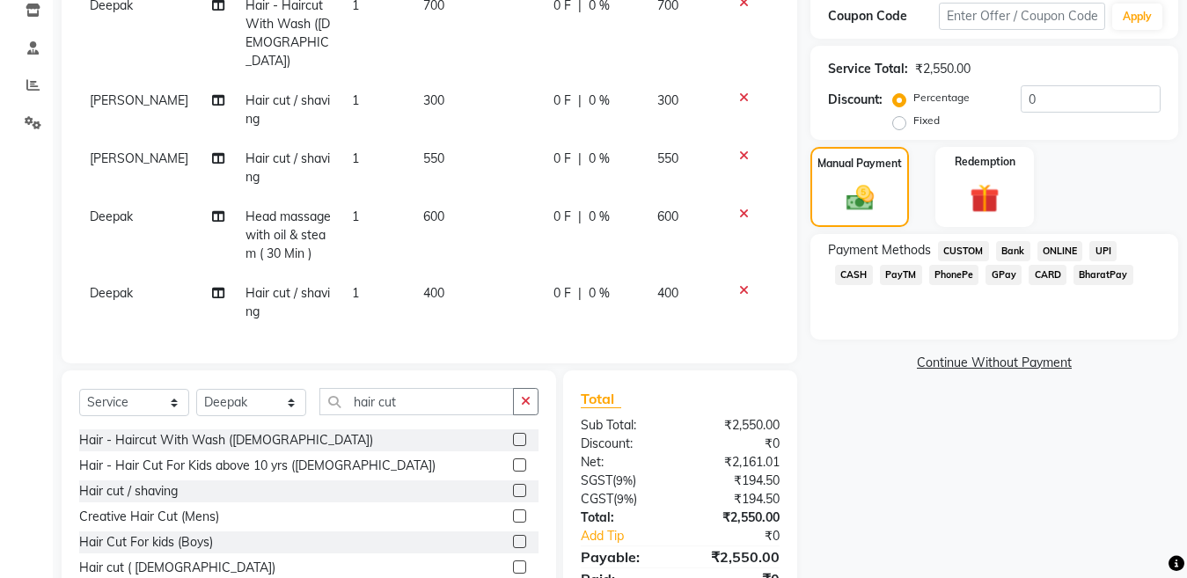
click at [986, 275] on span "GPay" at bounding box center [1004, 275] width 36 height 20
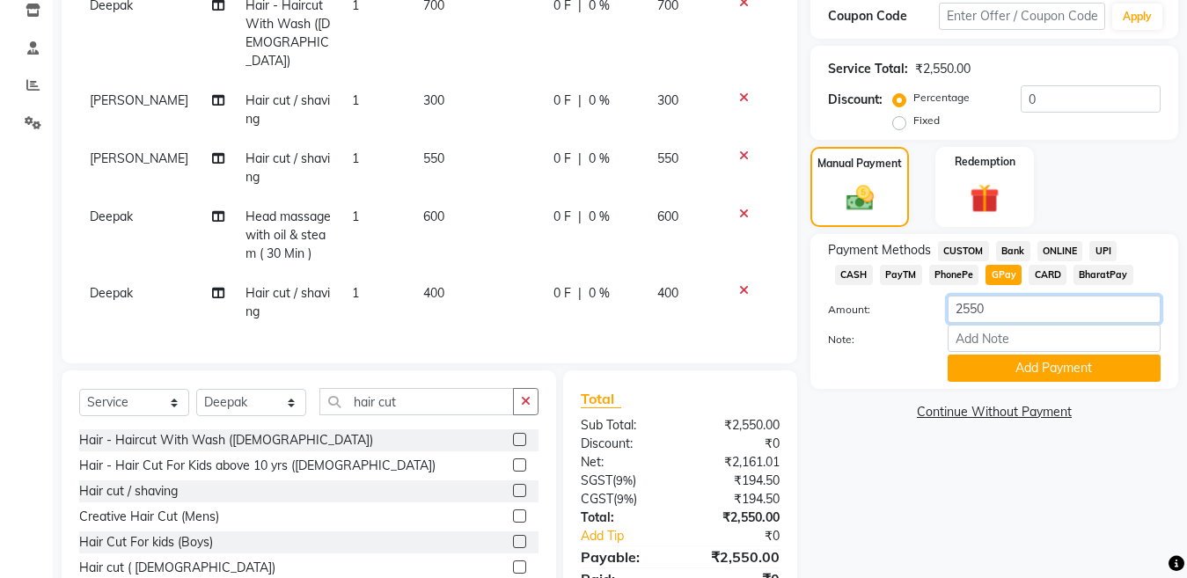
click at [970, 310] on input "2550" at bounding box center [1054, 309] width 213 height 27
type input "850"
click at [1055, 368] on button "Add Payment" at bounding box center [1054, 368] width 213 height 27
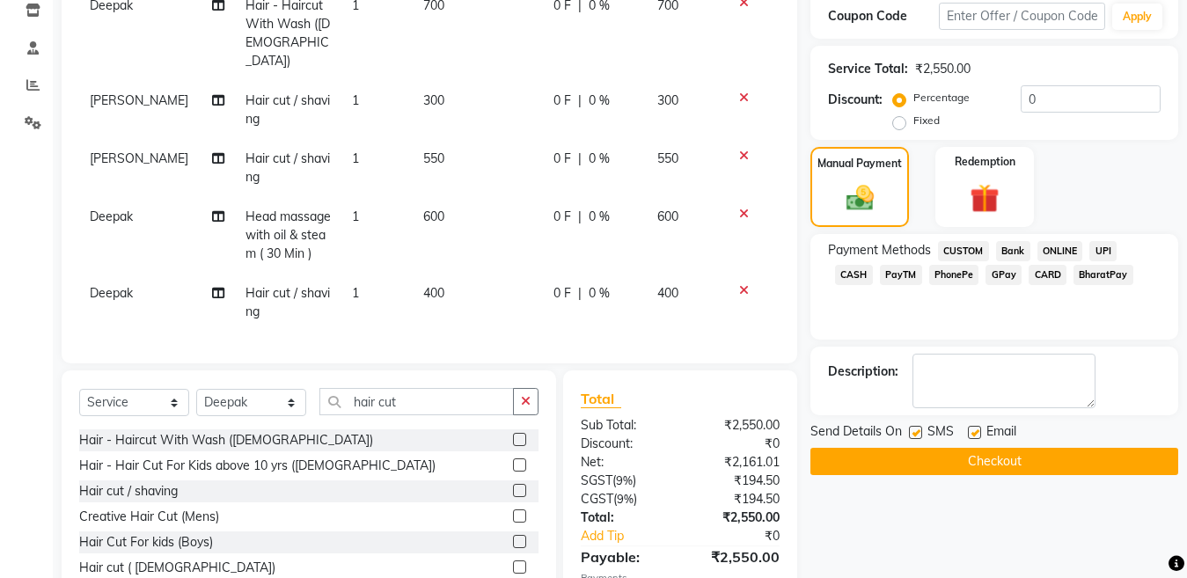
click at [873, 265] on span "CASH" at bounding box center [854, 275] width 38 height 20
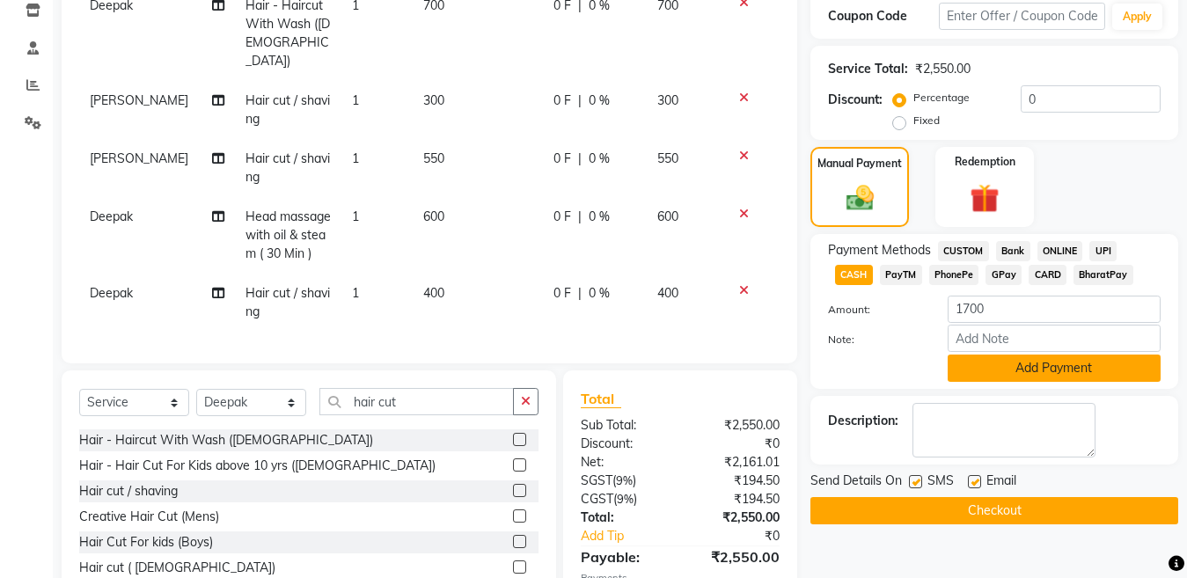
click at [1026, 366] on button "Add Payment" at bounding box center [1054, 368] width 213 height 27
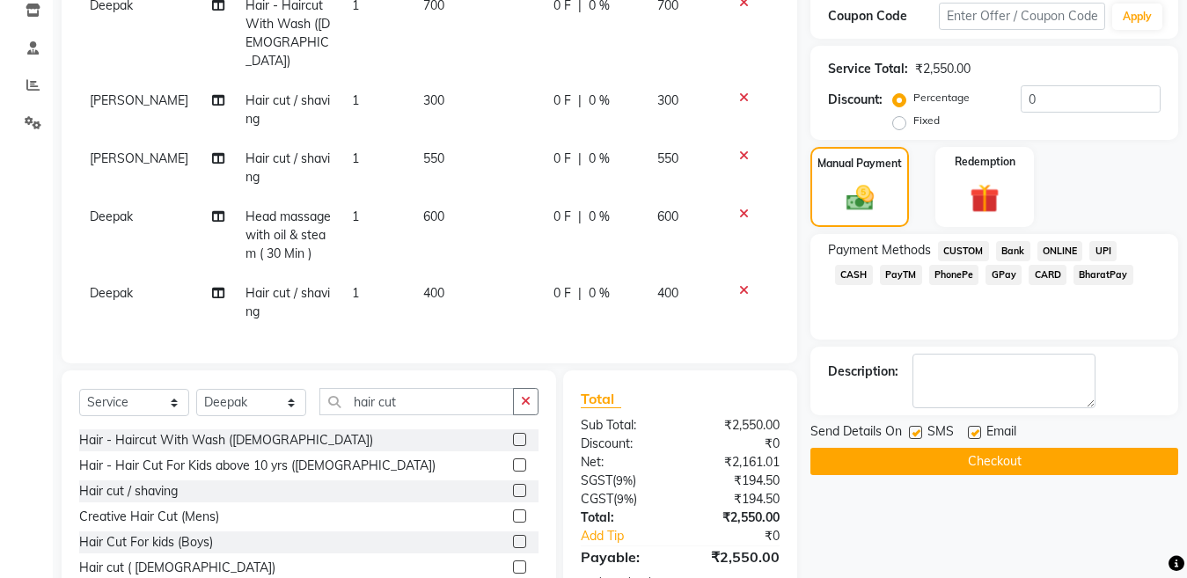
click at [914, 437] on label at bounding box center [915, 432] width 13 height 13
click at [914, 437] on input "checkbox" at bounding box center [914, 433] width 11 height 11
checkbox input "false"
click at [925, 457] on button "Checkout" at bounding box center [995, 461] width 368 height 27
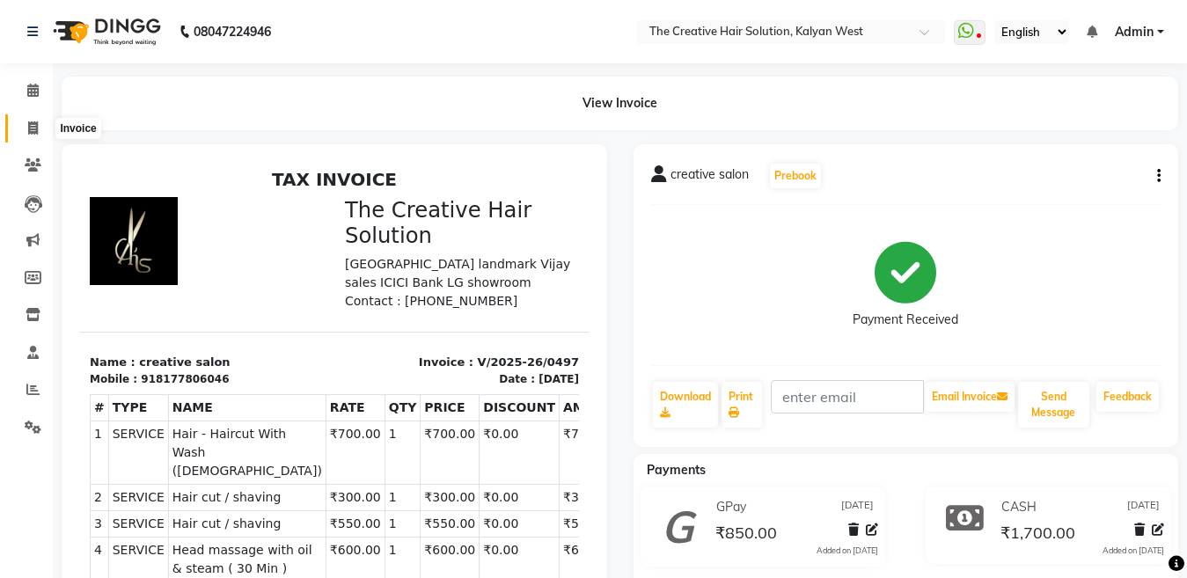
click at [36, 128] on icon at bounding box center [33, 127] width 10 height 13
select select "service"
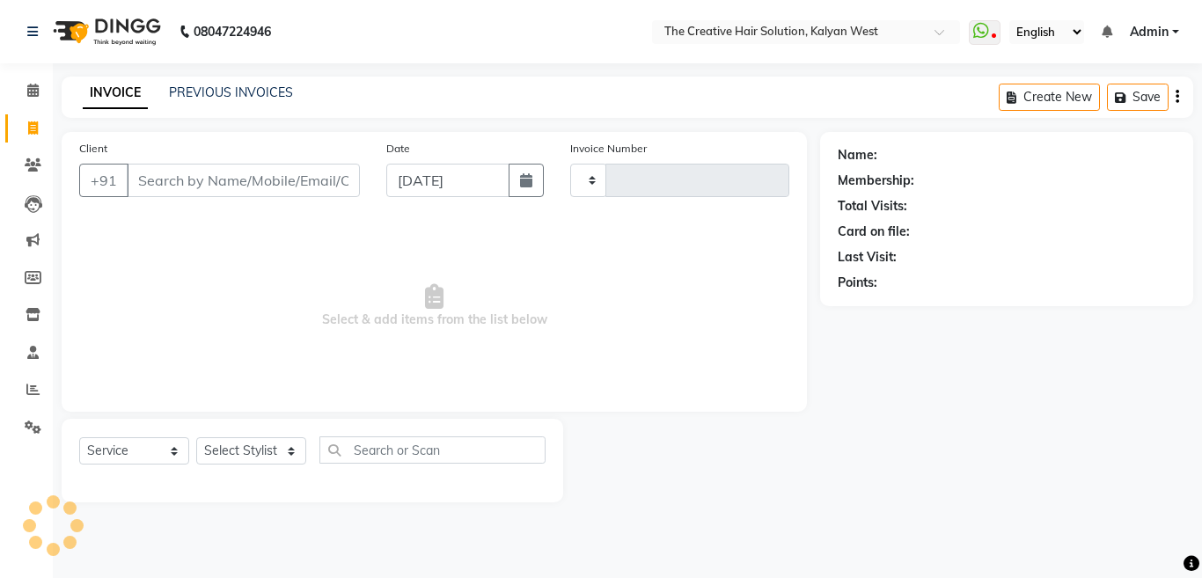
type input "0498"
select select "7051"
click at [266, 106] on div "INVOICE PREVIOUS INVOICES Create New Save" at bounding box center [628, 97] width 1132 height 41
